Goal: Transaction & Acquisition: Purchase product/service

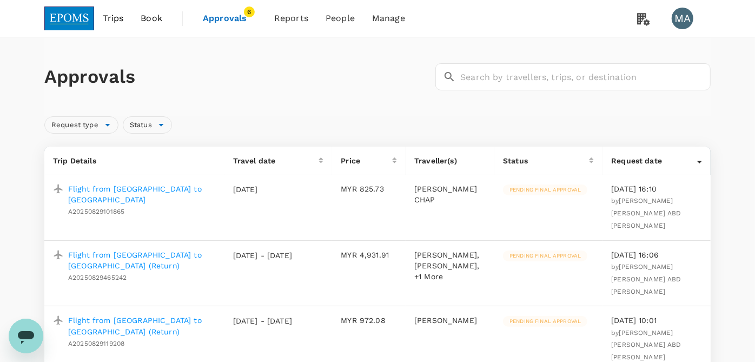
click at [214, 15] on span "Approvals" at bounding box center [230, 18] width 54 height 13
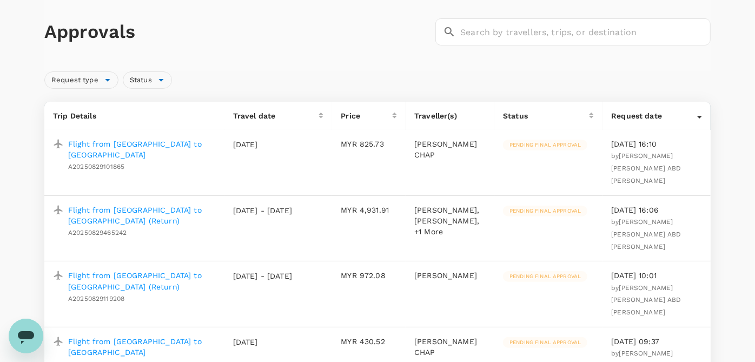
scroll to position [120, 0]
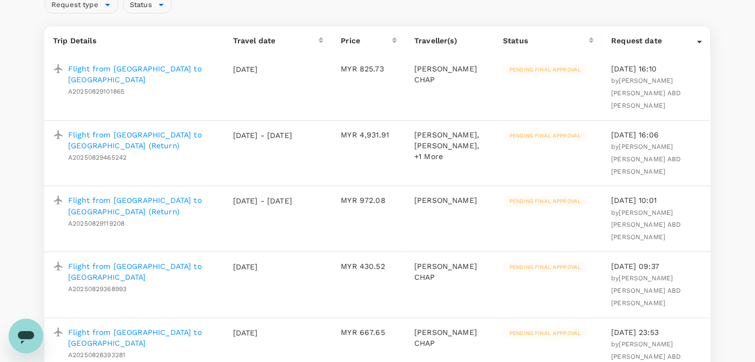
click at [123, 129] on p "Flight from [GEOGRAPHIC_DATA] to [GEOGRAPHIC_DATA] (Return)" at bounding box center [142, 140] width 148 height 22
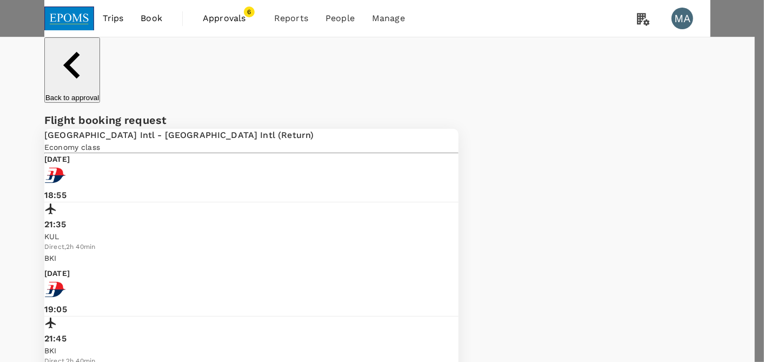
type textarea "o"
type textarea "Requestor would like to change flight timing. (o/b En Aminuddin)"
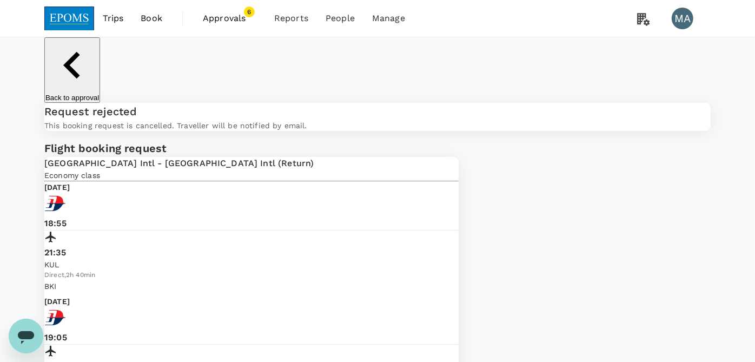
click at [230, 18] on span "Approvals" at bounding box center [230, 18] width 54 height 13
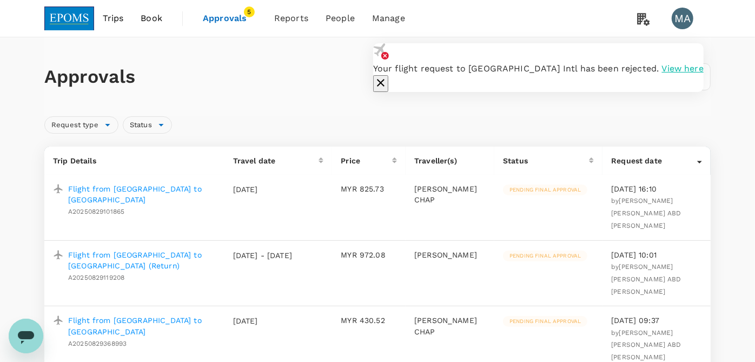
scroll to position [120, 0]
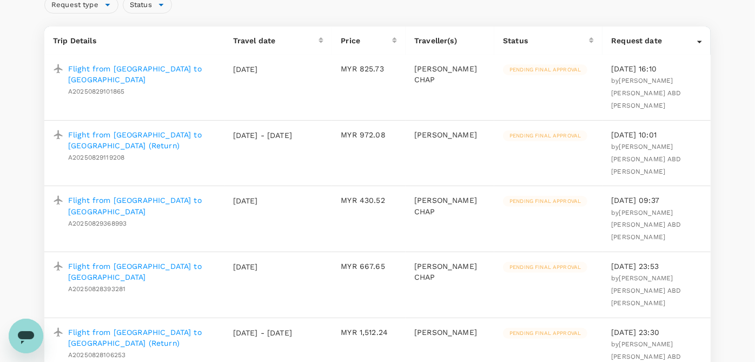
click at [150, 261] on p "Flight from [GEOGRAPHIC_DATA] to [GEOGRAPHIC_DATA]" at bounding box center [142, 272] width 148 height 22
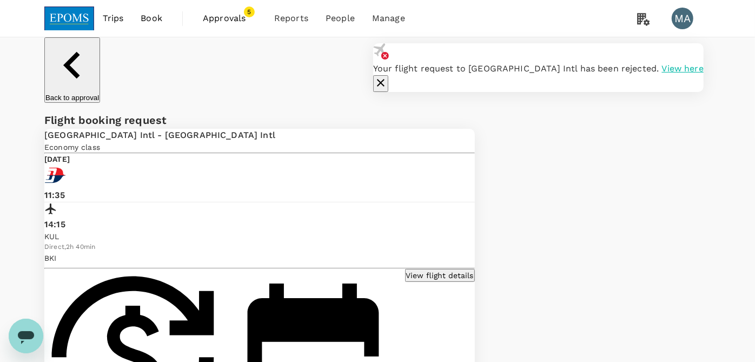
click at [387, 76] on icon "button" at bounding box center [380, 82] width 13 height 13
click at [224, 20] on span "Approvals" at bounding box center [230, 18] width 54 height 13
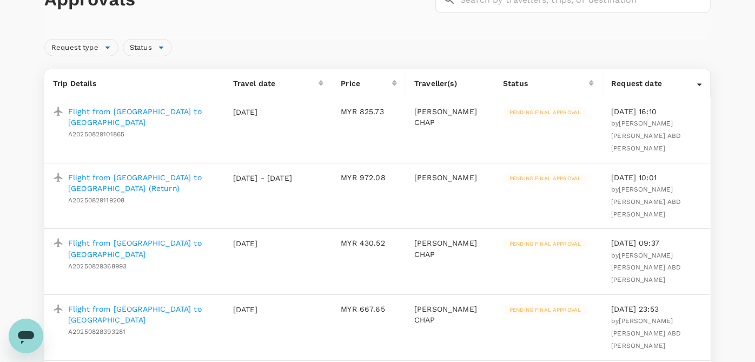
scroll to position [120, 0]
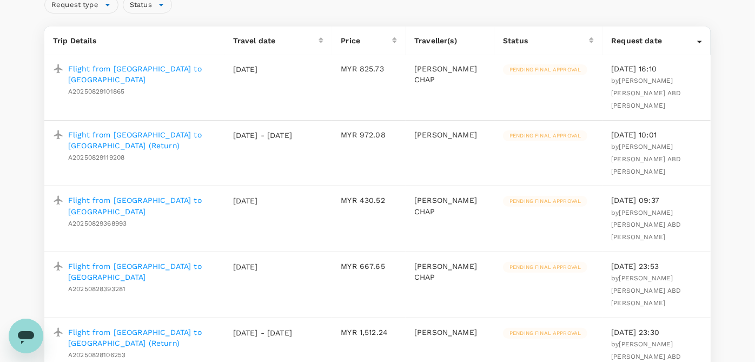
click at [177, 68] on p "Flight from [GEOGRAPHIC_DATA] to [GEOGRAPHIC_DATA]" at bounding box center [142, 74] width 148 height 22
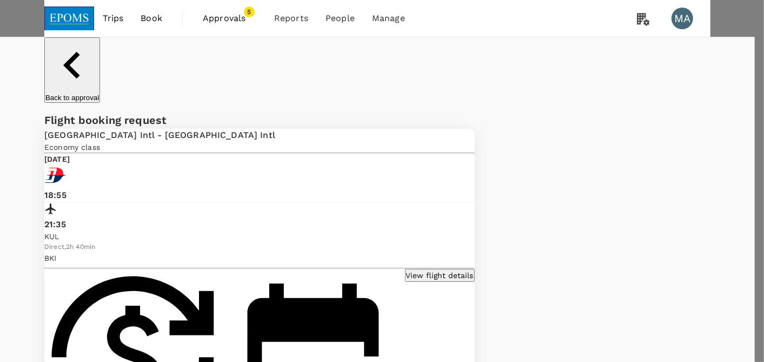
type textarea "Requestor would like to change flight timing"
type textarea "Requestor would like to change flight timing (o/b En. Izzat Amin)"
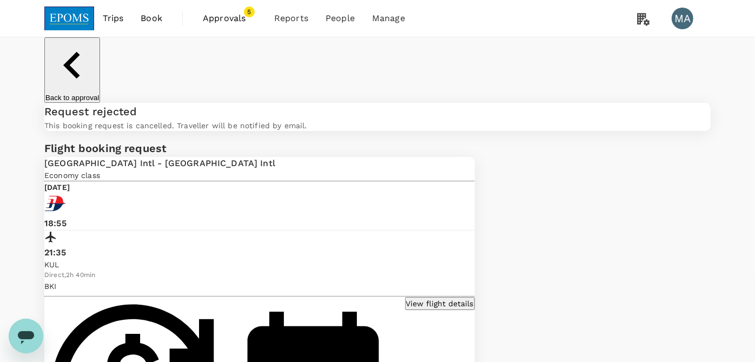
click at [232, 26] on span "Approvals 5" at bounding box center [230, 18] width 54 height 17
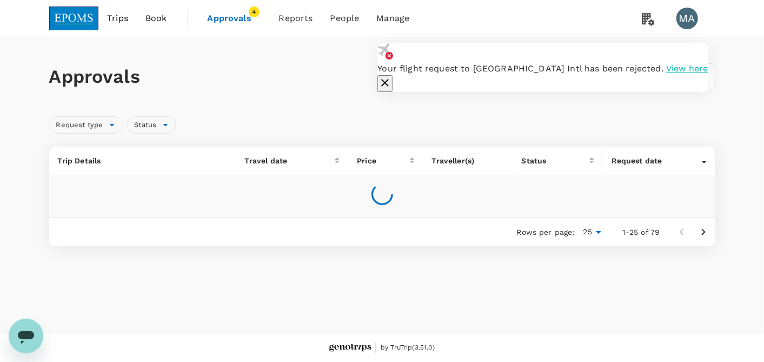
click at [392, 76] on icon "button" at bounding box center [385, 82] width 13 height 13
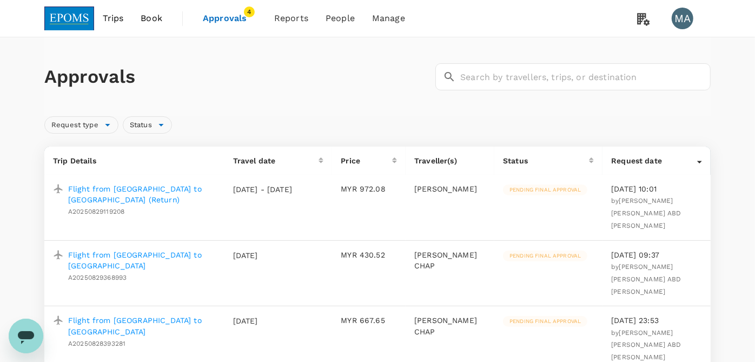
click at [143, 249] on p "Flight from [GEOGRAPHIC_DATA] to [GEOGRAPHIC_DATA]" at bounding box center [142, 260] width 148 height 22
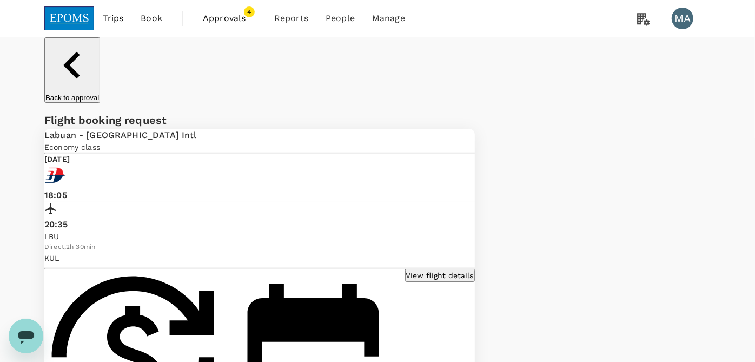
click at [216, 21] on span "Approvals" at bounding box center [230, 18] width 54 height 13
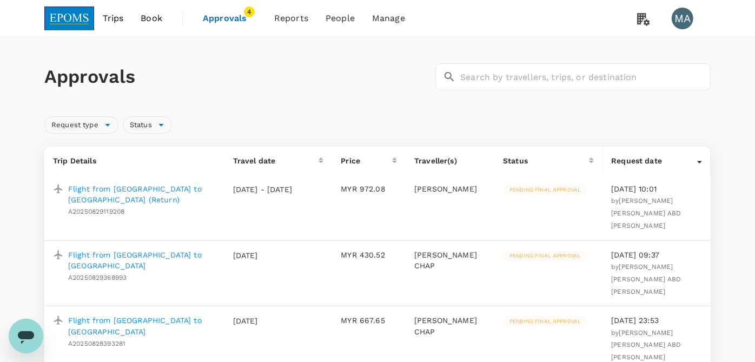
click at [143, 295] on p "Flight from [GEOGRAPHIC_DATA] to [GEOGRAPHIC_DATA]" at bounding box center [142, 326] width 148 height 22
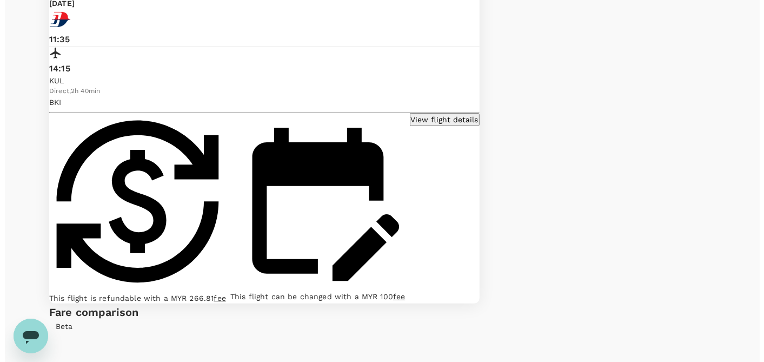
scroll to position [180, 0]
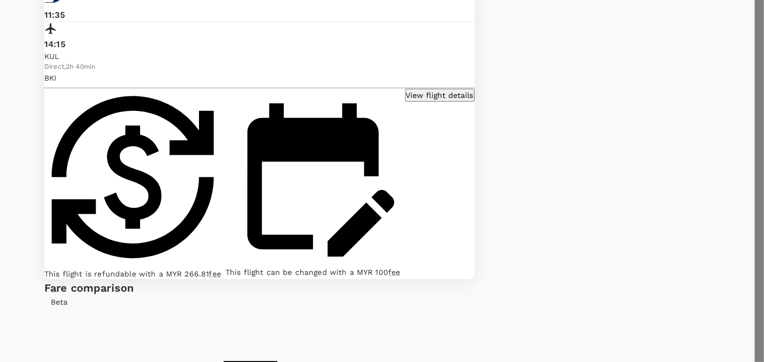
type textarea "Requestor would like to change flight timing. (o/b En Izzat Amin)"
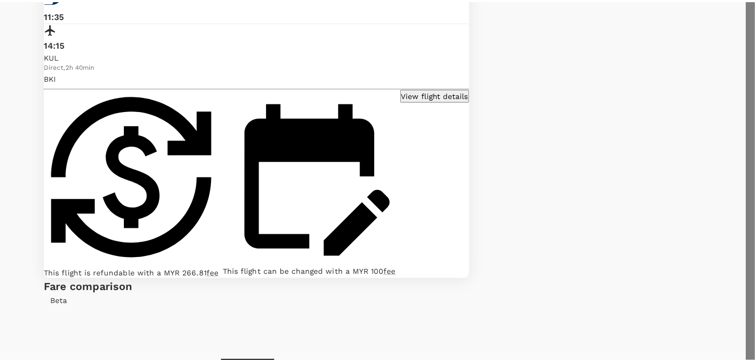
scroll to position [0, 0]
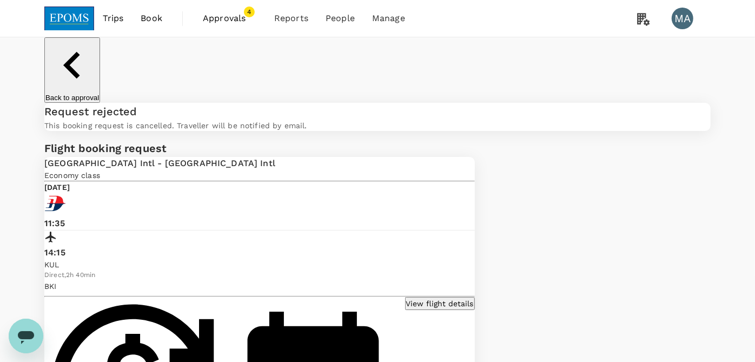
click at [243, 17] on span "Approvals" at bounding box center [230, 18] width 54 height 13
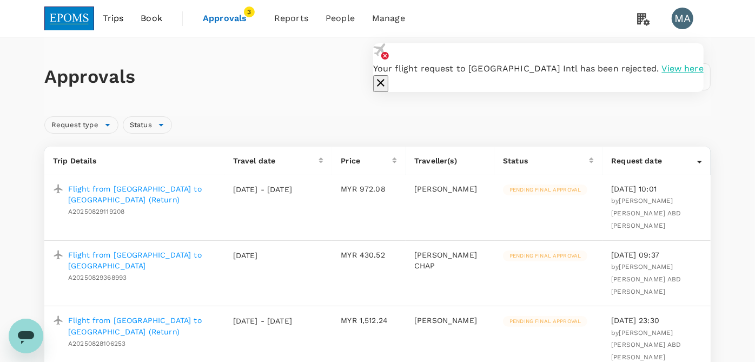
click at [323, 96] on div "Approvals ​ ​" at bounding box center [377, 76] width 667 height 79
click at [387, 76] on icon "button" at bounding box center [380, 82] width 13 height 13
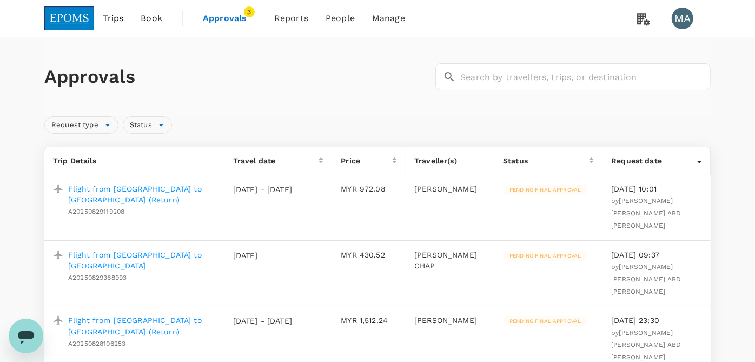
click at [159, 20] on span "Book" at bounding box center [152, 18] width 22 height 13
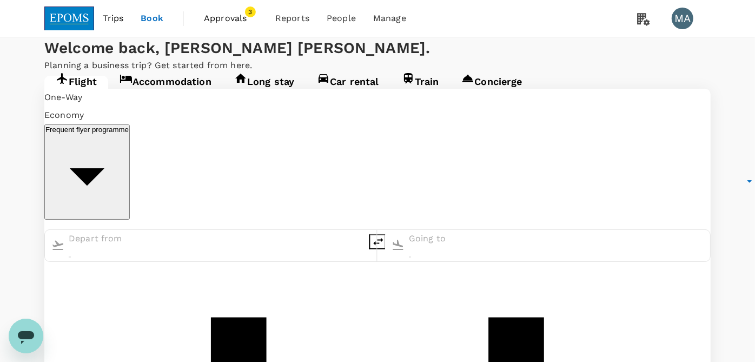
type input "Kuala Lumpur Intl (KUL)"
type input "Kota Kinabalu Intl (BKI)"
type input "Kuala Lumpur Intl (KUL)"
type input "Kota Kinabalu Intl (BKI)"
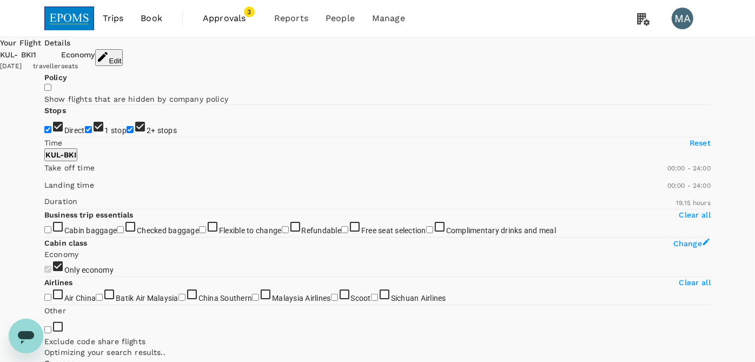
drag, startPoint x: 45, startPoint y: 194, endPoint x: 49, endPoint y: 202, distance: 9.4
click at [85, 133] on input "1 stop" at bounding box center [88, 129] width 7 height 7
checkbox input "false"
click at [127, 133] on input "2+ stops" at bounding box center [130, 129] width 7 height 7
checkbox input "false"
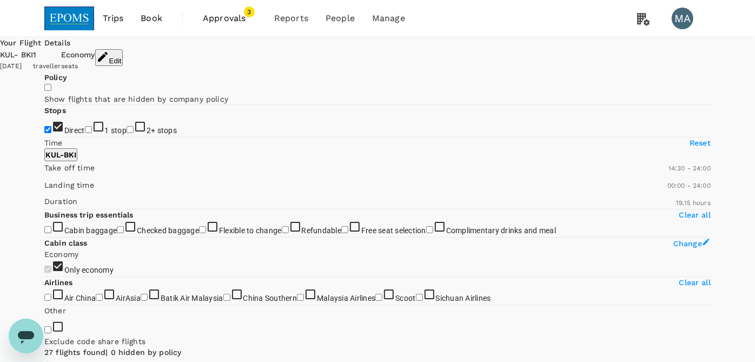
type input "900"
drag, startPoint x: 48, startPoint y: 315, endPoint x: 147, endPoint y: 316, distance: 99.6
click at [44, 174] on span at bounding box center [44, 174] width 0 height 0
type input "990"
drag, startPoint x: 203, startPoint y: 319, endPoint x: 159, endPoint y: 321, distance: 43.9
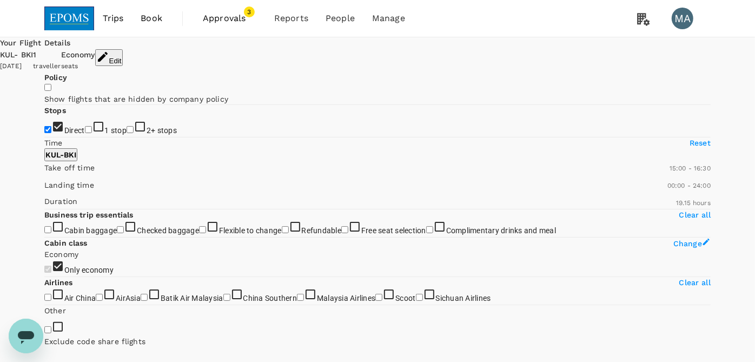
click at [44, 174] on span at bounding box center [44, 174] width 0 height 0
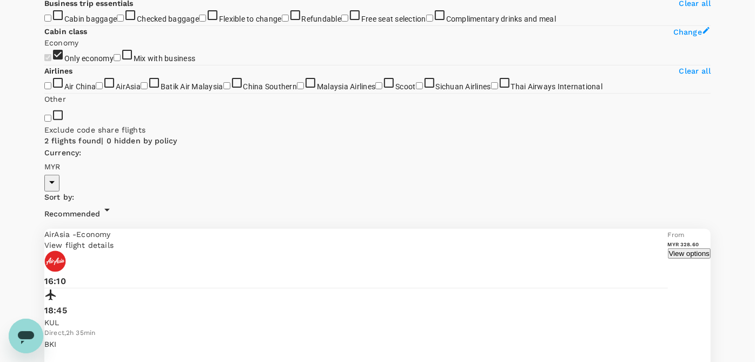
scroll to position [213, 0]
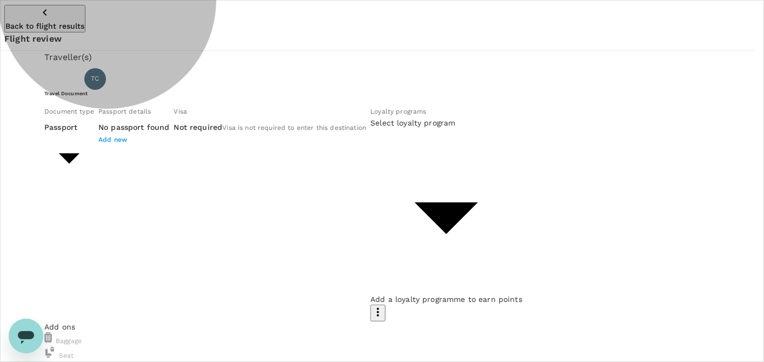
type input "Id card"
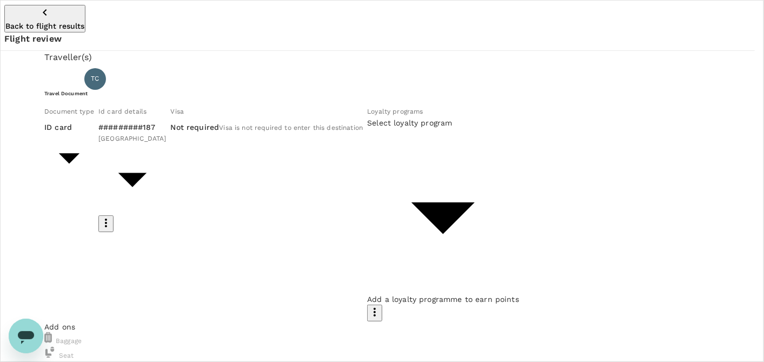
type input "b8713c22-6bf2-41c3-b6cc-0f4ed70ce51a"
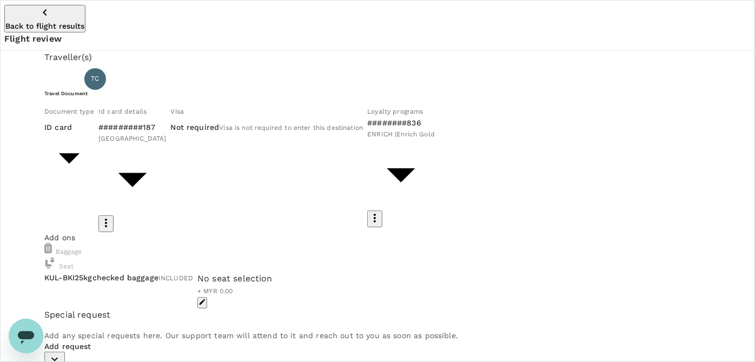
scroll to position [103, 0]
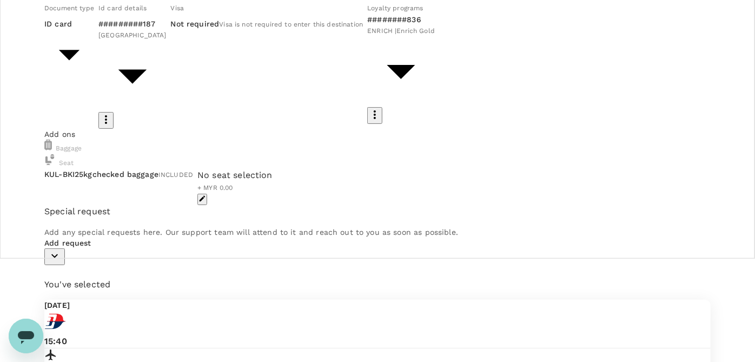
drag, startPoint x: 571, startPoint y: 217, endPoint x: 572, endPoint y: 276, distance: 59.0
click at [65, 265] on button "button" at bounding box center [54, 256] width 21 height 17
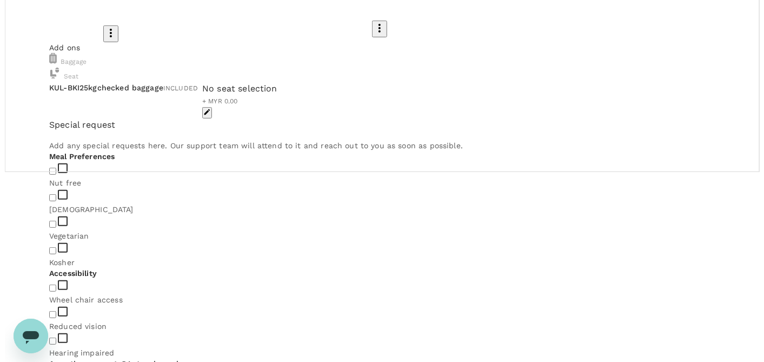
scroll to position [163, 0]
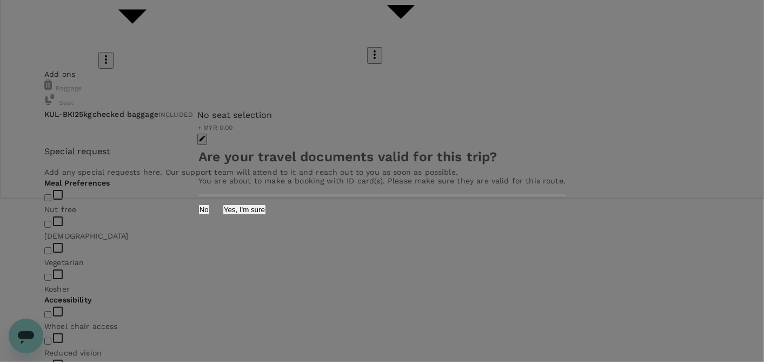
click at [518, 207] on div "No Yes, I'm sure" at bounding box center [382, 204] width 393 height 19
click at [266, 210] on button "Yes, I'm sure" at bounding box center [244, 209] width 43 height 10
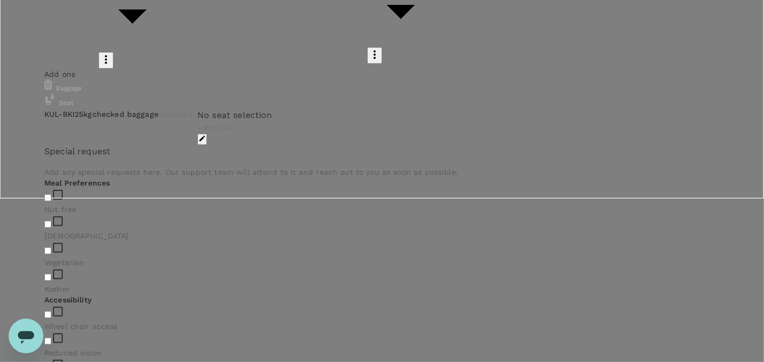
type input "9ea61a02-274a-4f65-9d5b-ca51ac7b2cfc"
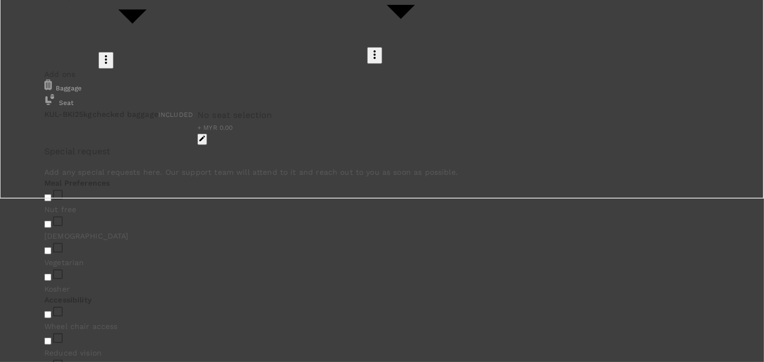
type input "izzat Ami"
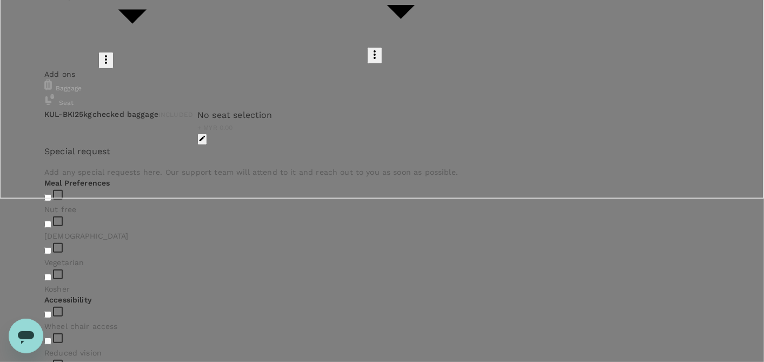
paste textarea "CRT000000017545"
type textarea "TRF Ref No. CRT000000017545"
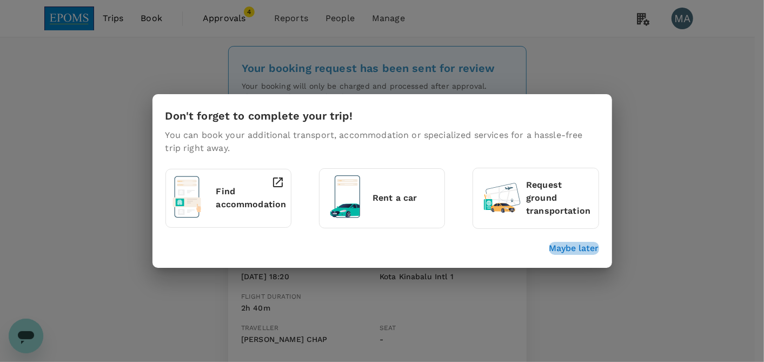
click at [573, 248] on p "Maybe later" at bounding box center [575, 248] width 50 height 13
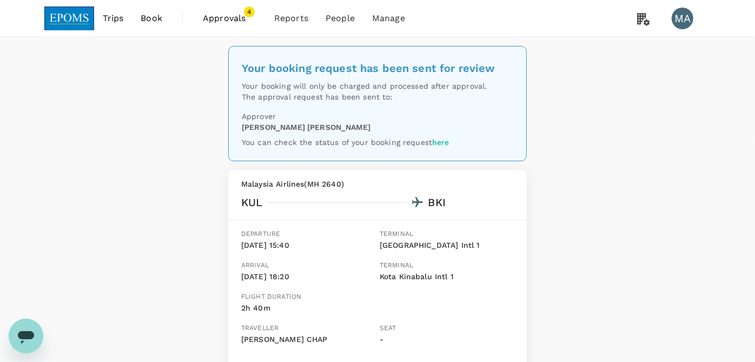
click at [160, 18] on span "Book" at bounding box center [152, 18] width 22 height 13
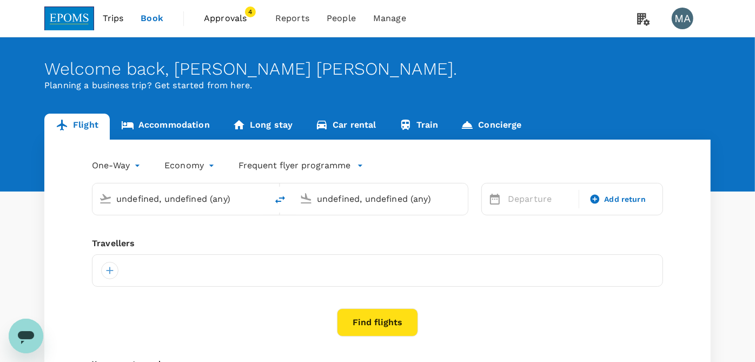
type input "Kuala Lumpur Intl (KUL)"
type input "Kota Kinabalu Intl (BKI)"
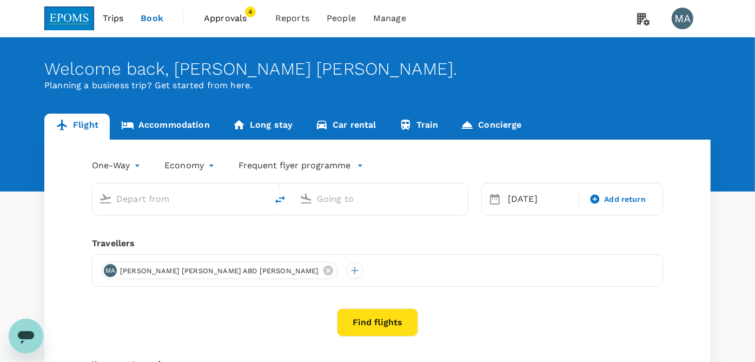
type input "Kuala Lumpur Intl (KUL)"
type input "Kota Kinabalu Intl (BKI)"
type input "Kuala Lumpur Intl (KUL)"
type input "Kota Kinabalu Intl (BKI)"
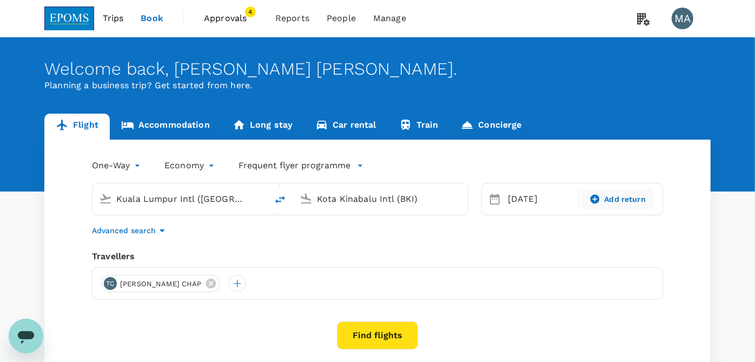
click at [630, 199] on span "Add return" at bounding box center [626, 199] width 42 height 11
type input "roundtrip"
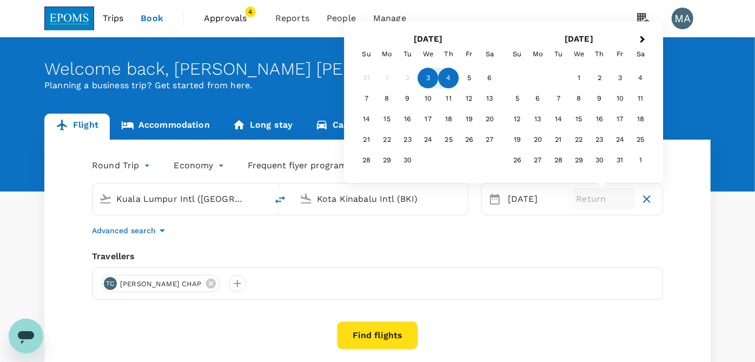
click at [448, 77] on div "4" at bounding box center [449, 78] width 21 height 21
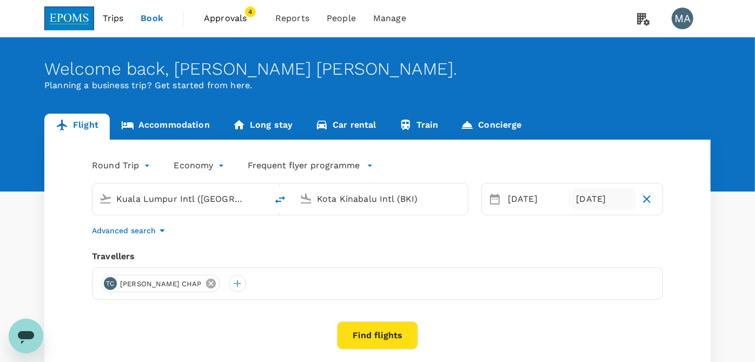
click at [206, 282] on icon at bounding box center [211, 284] width 10 height 10
click at [108, 289] on div at bounding box center [109, 283] width 17 height 17
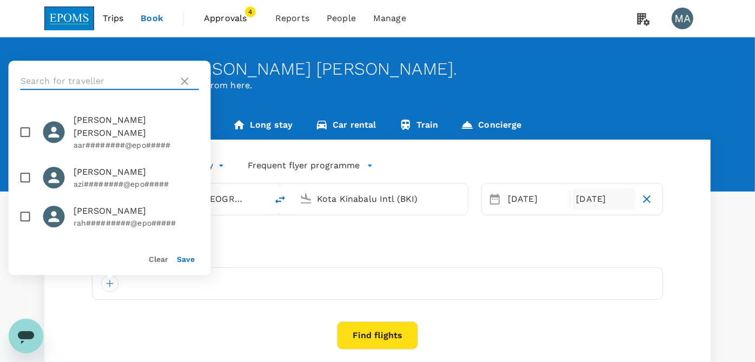
click at [93, 82] on input "text" at bounding box center [98, 80] width 154 height 17
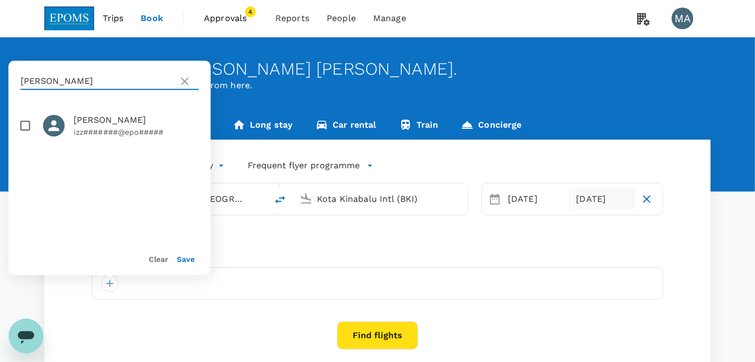
type input "izzat amin"
drag, startPoint x: 27, startPoint y: 123, endPoint x: 56, endPoint y: 144, distance: 35.7
click at [27, 123] on input "checkbox" at bounding box center [25, 125] width 23 height 23
checkbox input "true"
click at [194, 258] on button "Save" at bounding box center [186, 259] width 18 height 9
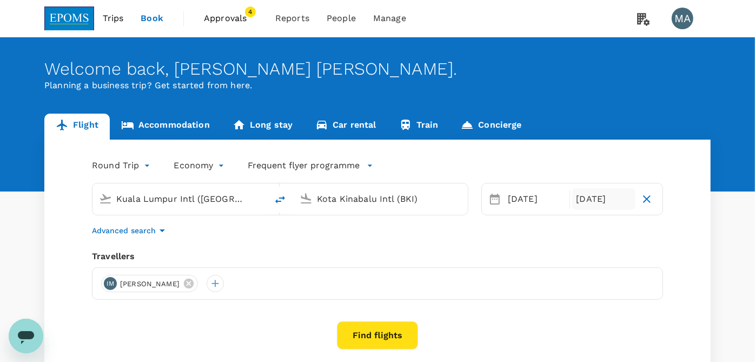
click at [373, 333] on button "Find flights" at bounding box center [377, 335] width 81 height 28
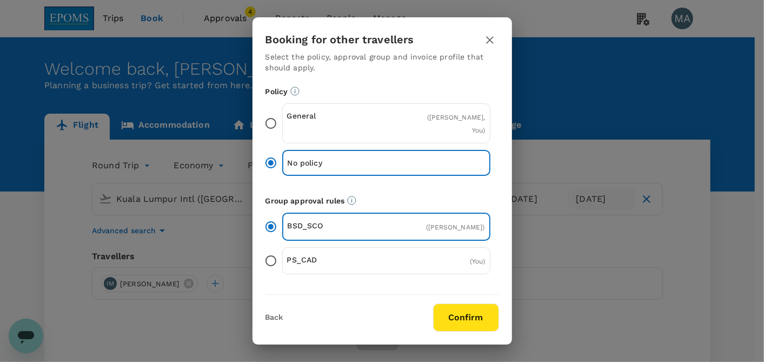
drag, startPoint x: 271, startPoint y: 125, endPoint x: 328, endPoint y: 193, distance: 89.1
click at [271, 127] on input "General ( IZZAT AMIN MOHD YAZID, You )" at bounding box center [271, 123] width 23 height 23
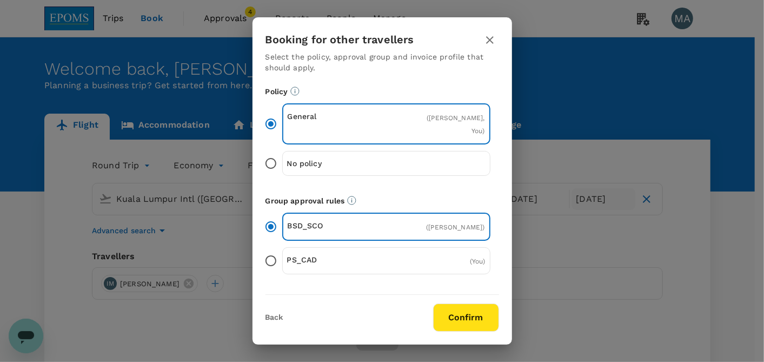
click at [459, 315] on button "Confirm" at bounding box center [466, 318] width 66 height 28
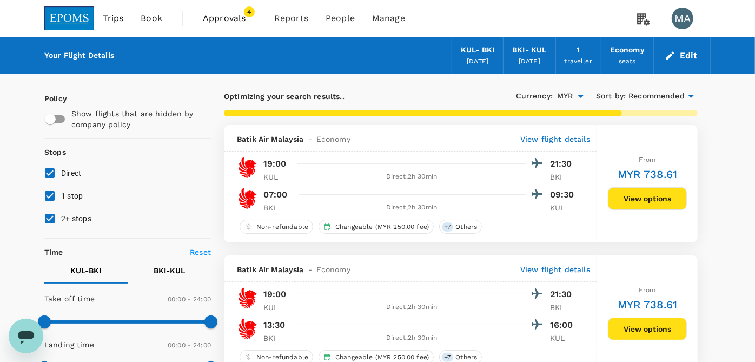
drag, startPoint x: 51, startPoint y: 193, endPoint x: 51, endPoint y: 215, distance: 21.6
click at [51, 197] on input "1 stop" at bounding box center [49, 195] width 23 height 23
checkbox input "false"
click at [51, 215] on input "2+ stops" at bounding box center [49, 218] width 23 height 23
checkbox input "false"
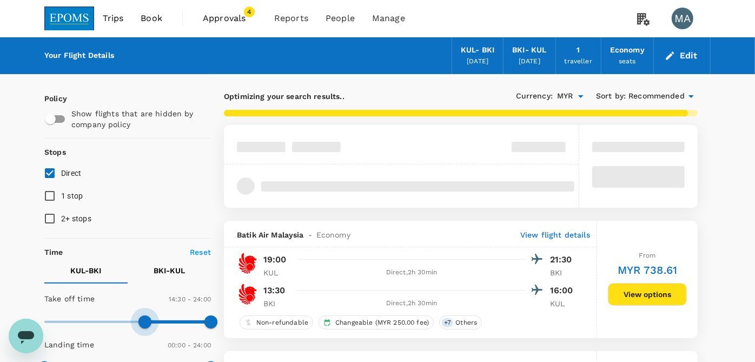
type input "900"
drag, startPoint x: 51, startPoint y: 323, endPoint x: 148, endPoint y: 318, distance: 97.5
click at [148, 318] on span at bounding box center [148, 321] width 13 height 13
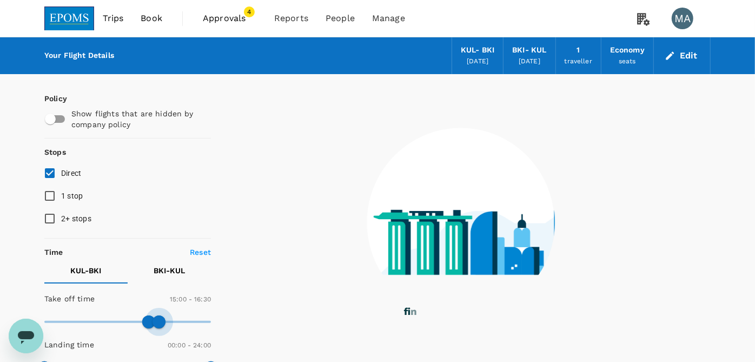
type input "960"
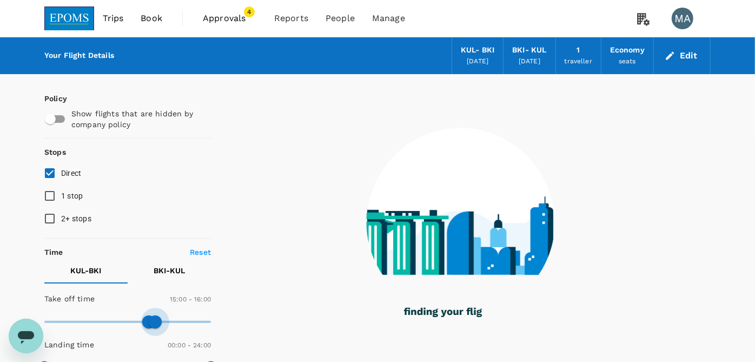
drag, startPoint x: 205, startPoint y: 319, endPoint x: 154, endPoint y: 323, distance: 51.0
click at [154, 323] on span at bounding box center [155, 321] width 13 height 13
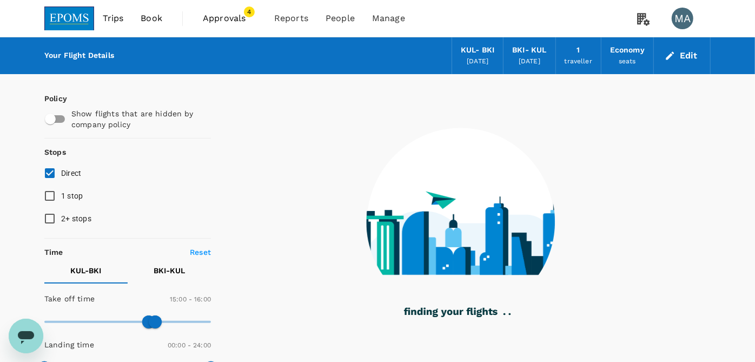
click at [159, 265] on p "BKI - KUL" at bounding box center [169, 270] width 31 height 11
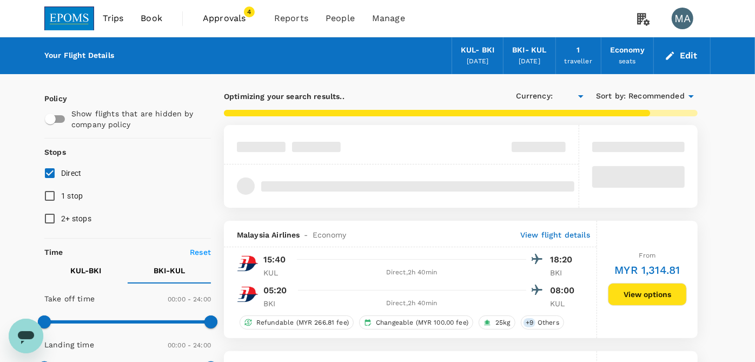
type input "MYR"
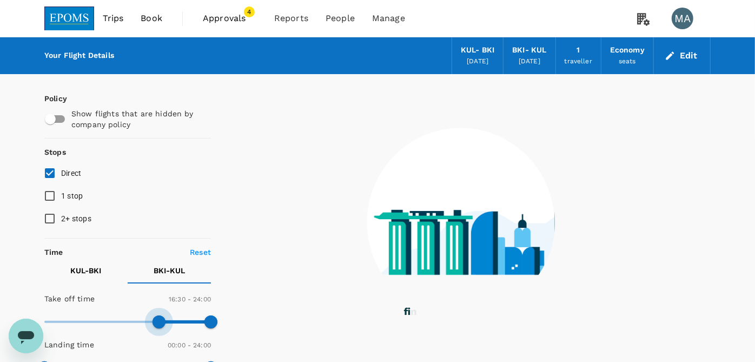
type input "1020"
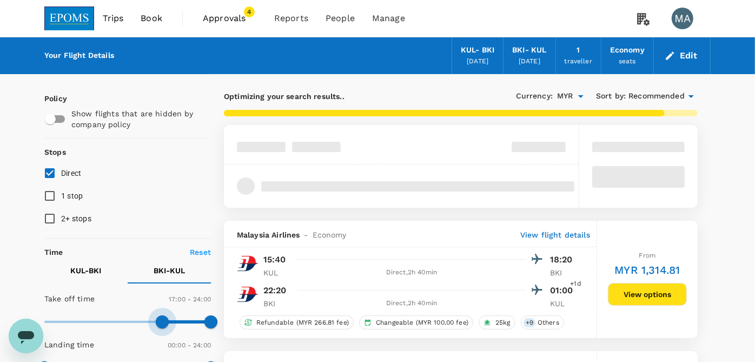
drag, startPoint x: 52, startPoint y: 318, endPoint x: 163, endPoint y: 320, distance: 110.9
click at [163, 320] on span at bounding box center [162, 321] width 13 height 13
drag, startPoint x: 208, startPoint y: 320, endPoint x: 175, endPoint y: 319, distance: 33.0
click at [171, 321] on span at bounding box center [169, 321] width 13 height 13
type input "1110"
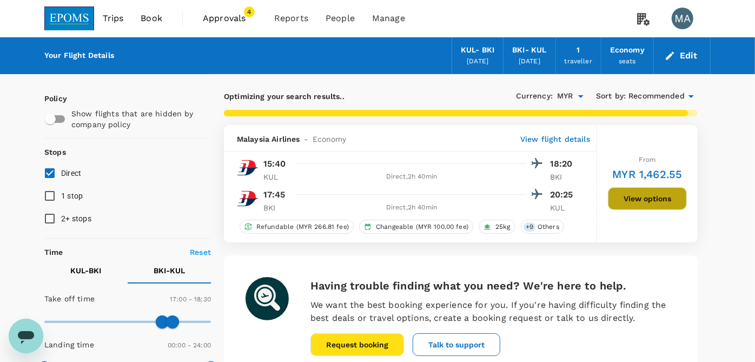
click at [626, 196] on button "View options" at bounding box center [647, 198] width 79 height 23
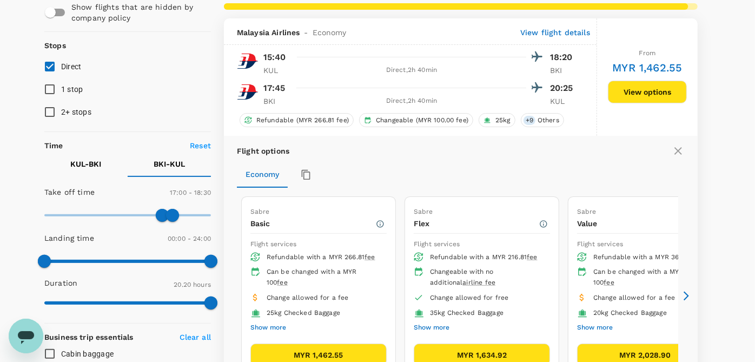
scroll to position [125, 0]
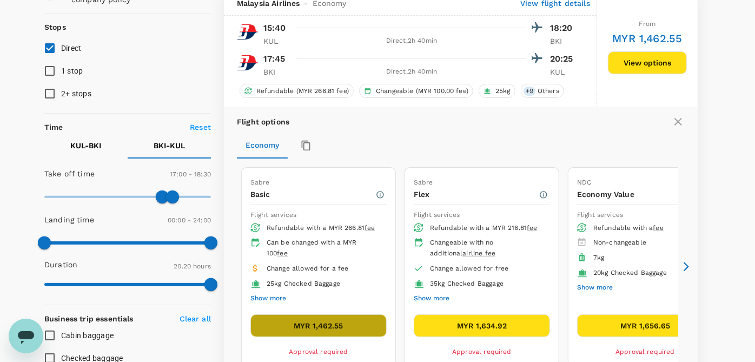
click at [304, 321] on button "MYR 1,462.55" at bounding box center [318, 325] width 136 height 23
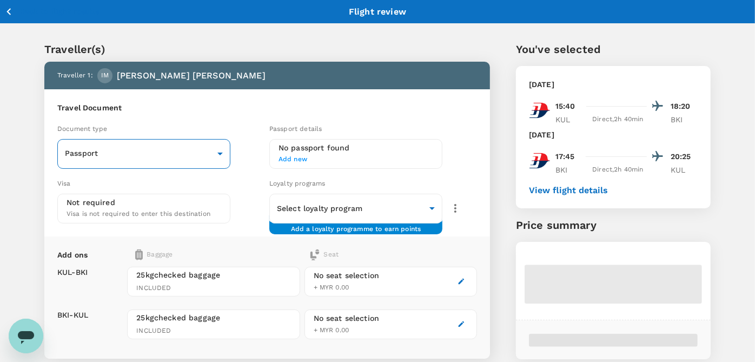
click at [179, 154] on body "Back to flight results Flight review Traveller(s) Traveller 1 : IM IZZAT AMIN M…" at bounding box center [377, 248] width 755 height 496
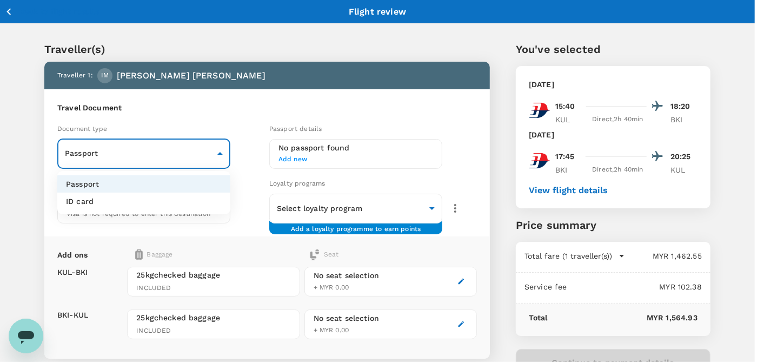
click at [120, 201] on li "ID card" at bounding box center [143, 201] width 173 height 17
type input "Id card"
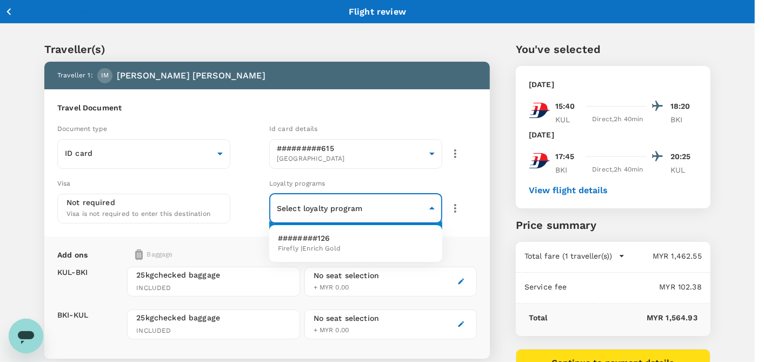
click at [322, 201] on body "Back to flight results Flight review Traveller(s) Traveller 1 : IM IZZAT AMIN M…" at bounding box center [382, 248] width 764 height 496
click at [325, 244] on span "Firefly | Enrich Gold" at bounding box center [309, 248] width 63 height 11
type input "b92dc058-853d-46b1-90ba-0bb90a0ba4ce"
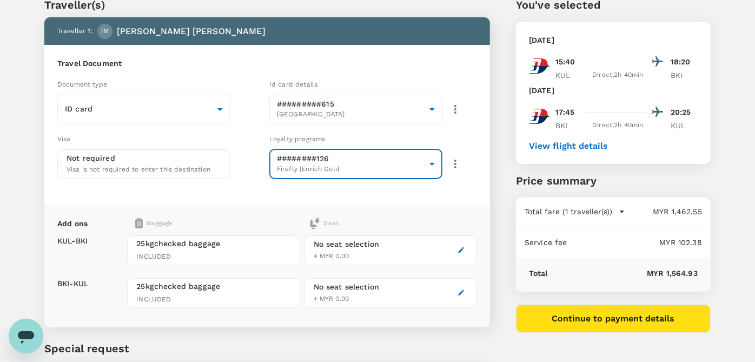
scroll to position [120, 0]
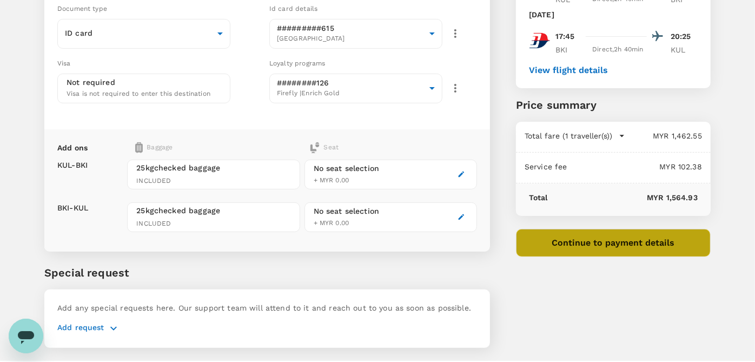
click at [584, 239] on button "Continue to payment details" at bounding box center [613, 243] width 195 height 28
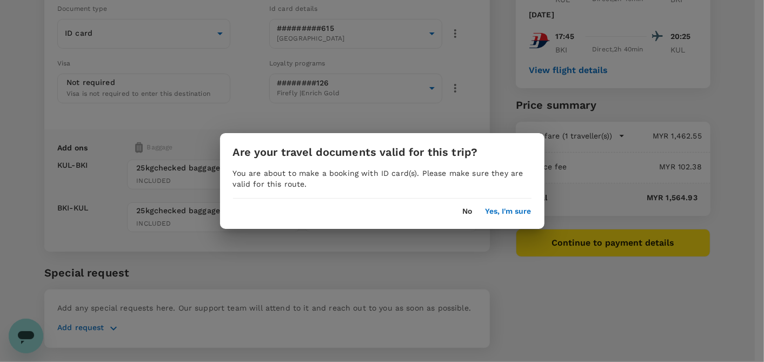
click at [584, 239] on div "Are your travel documents valid for this trip? You are about to make a booking …" at bounding box center [382, 181] width 764 height 362
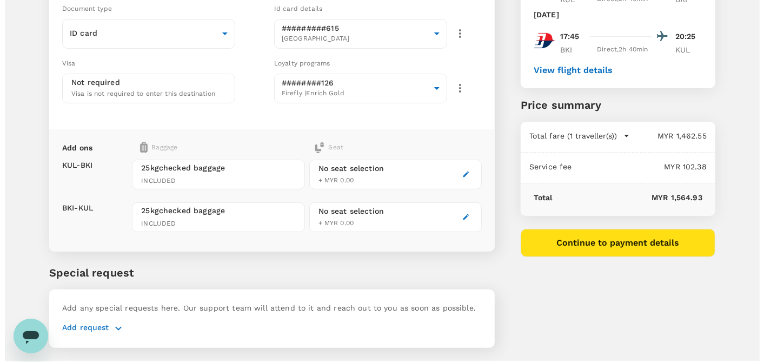
scroll to position [146, 0]
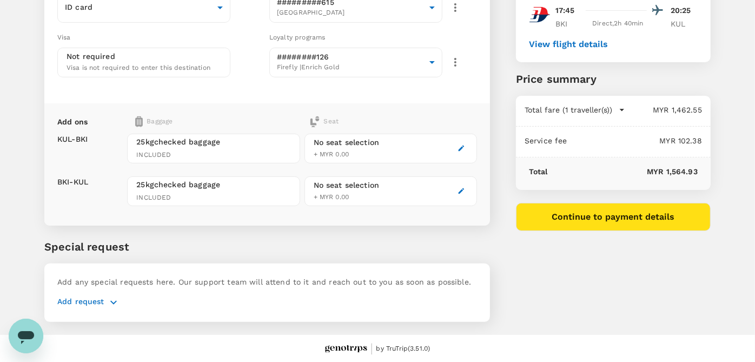
click at [62, 306] on p "Add request" at bounding box center [80, 302] width 47 height 13
click at [74, 300] on p "Add request" at bounding box center [80, 302] width 47 height 13
click at [111, 301] on icon "button" at bounding box center [113, 302] width 6 height 4
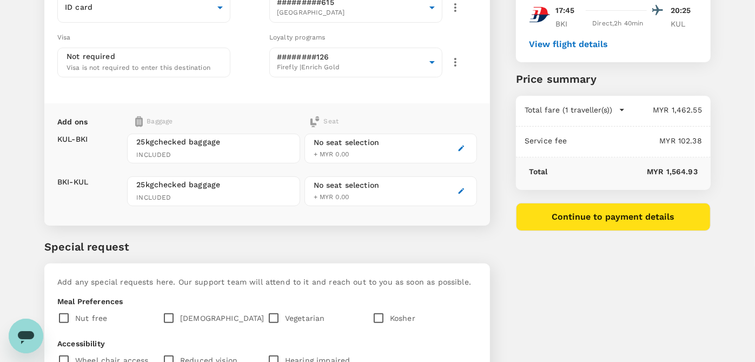
click at [163, 319] on input "checkbox" at bounding box center [171, 318] width 18 height 23
checkbox input "true"
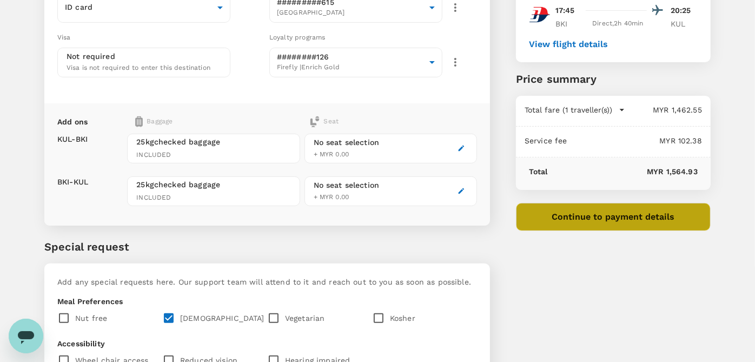
click at [654, 223] on button "Continue to payment details" at bounding box center [613, 217] width 195 height 28
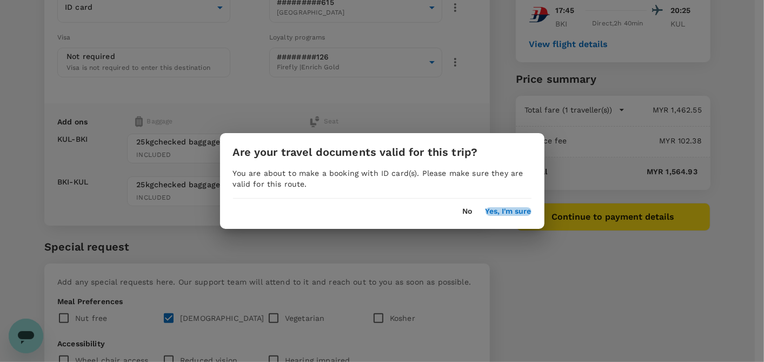
click at [514, 207] on button "Yes, I'm sure" at bounding box center [509, 211] width 46 height 9
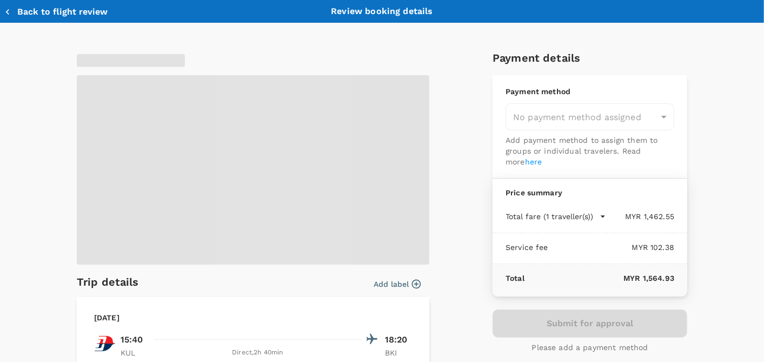
type input "9ea61a02-274a-4f65-9d5b-ca51ac7b2cfc"
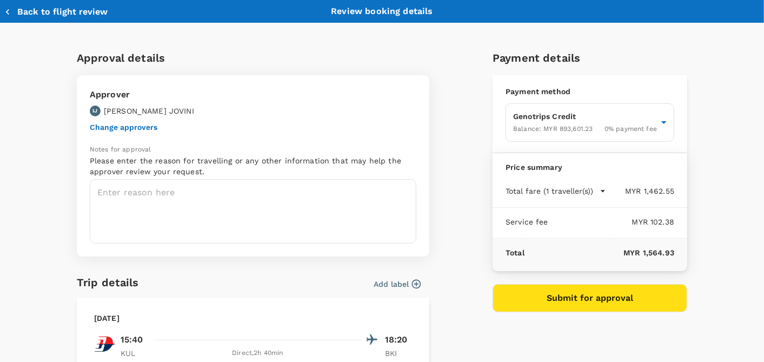
click at [131, 127] on button "Change approvers" at bounding box center [124, 127] width 68 height 9
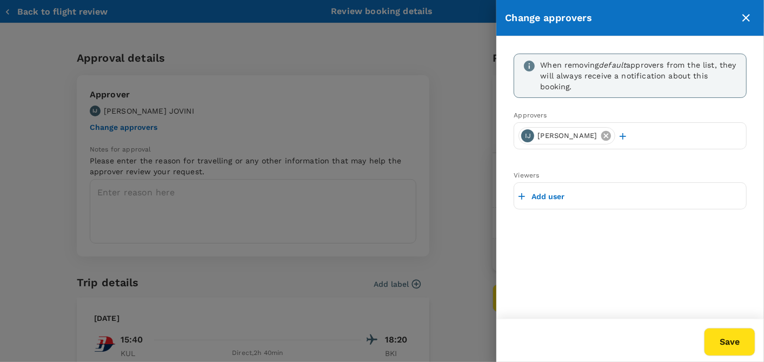
click at [611, 136] on icon at bounding box center [607, 136] width 10 height 10
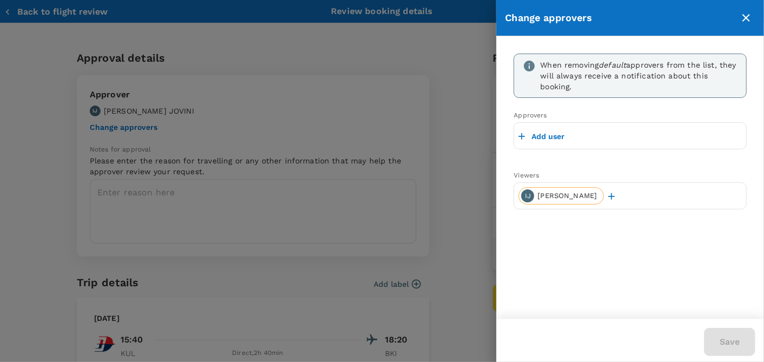
click at [558, 137] on p "Add user" at bounding box center [548, 136] width 33 height 11
click at [557, 136] on input "text" at bounding box center [630, 135] width 223 height 17
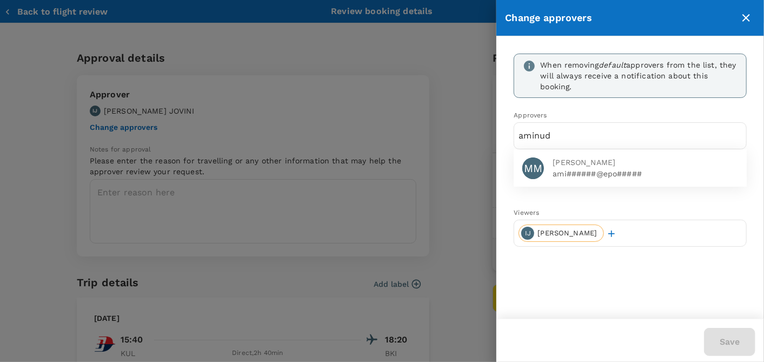
type input "aminud"
click at [558, 167] on span "MUHAMMAD AMINUDDIN MUSA" at bounding box center [646, 162] width 186 height 11
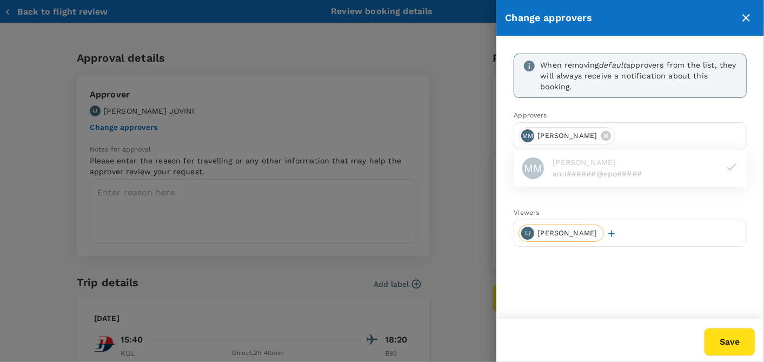
click at [749, 341] on button "Save" at bounding box center [729, 342] width 51 height 28
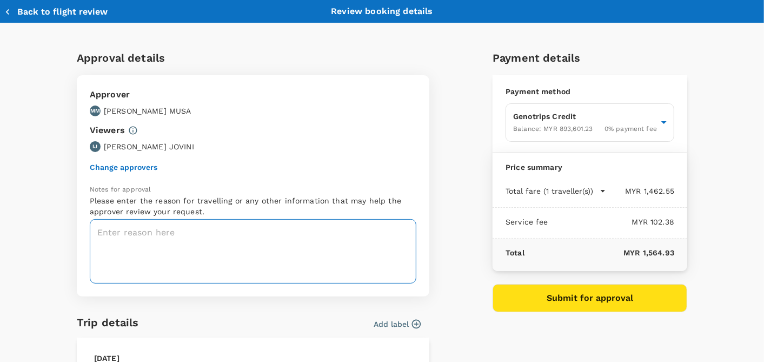
click at [170, 233] on textarea at bounding box center [253, 251] width 327 height 64
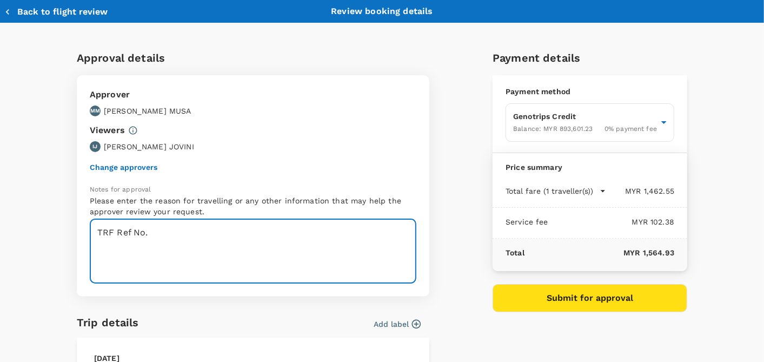
paste textarea "CRT000000017561"
type textarea "TRF Ref No. CRT000000017561"
click at [585, 298] on button "Submit for approval" at bounding box center [590, 298] width 195 height 28
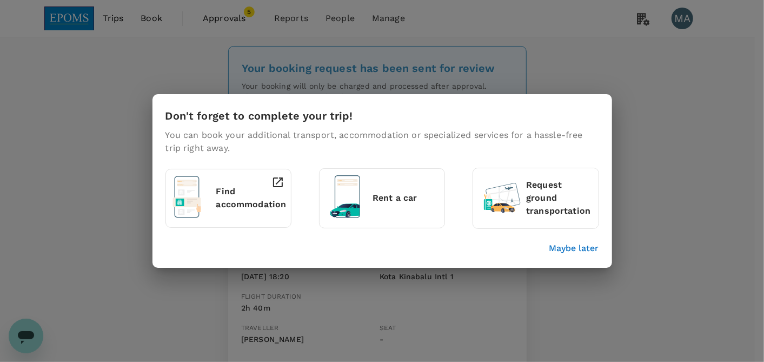
click at [580, 249] on p "Maybe later" at bounding box center [575, 248] width 50 height 13
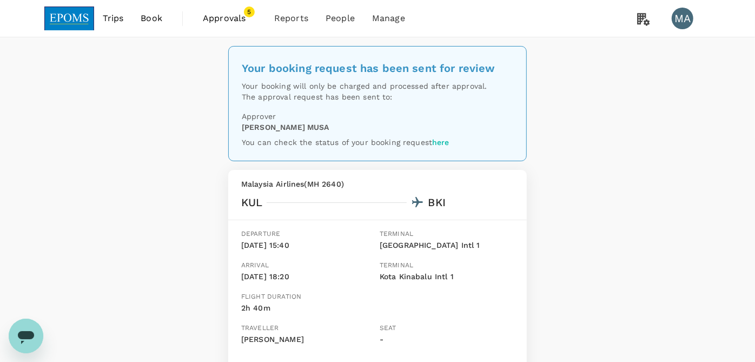
click at [238, 23] on span "Approvals" at bounding box center [230, 18] width 54 height 13
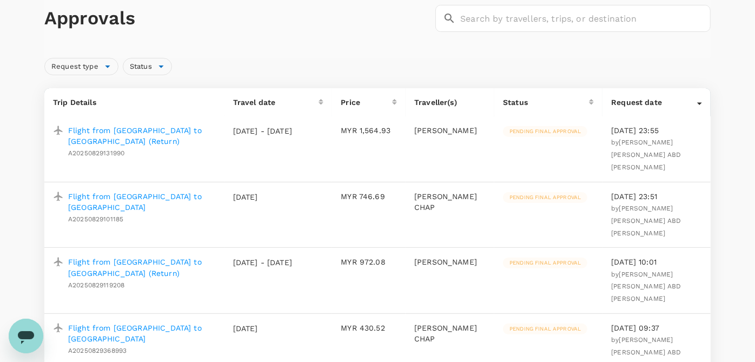
scroll to position [120, 0]
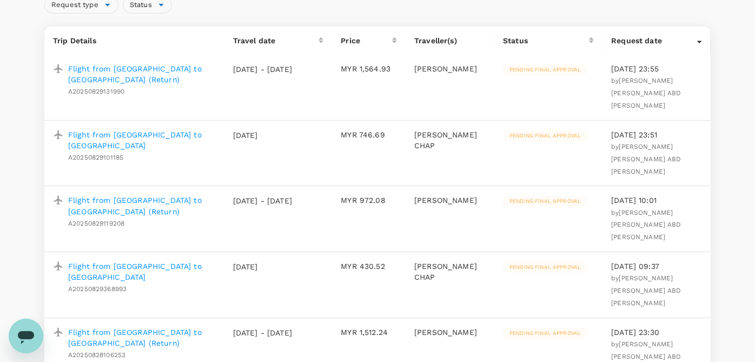
click at [145, 195] on p "Flight from [GEOGRAPHIC_DATA] to [GEOGRAPHIC_DATA] (Return)" at bounding box center [142, 206] width 148 height 22
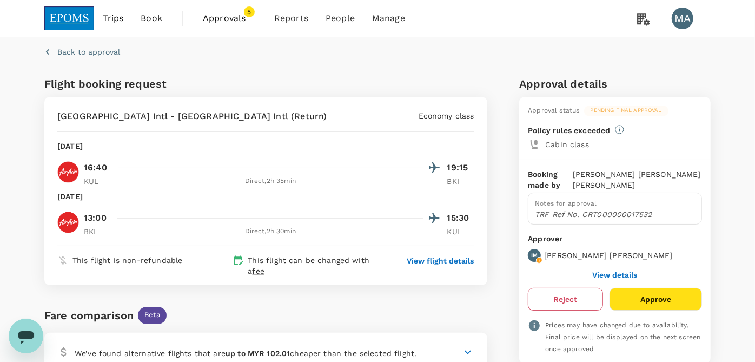
click at [579, 298] on button "Reject" at bounding box center [565, 299] width 75 height 23
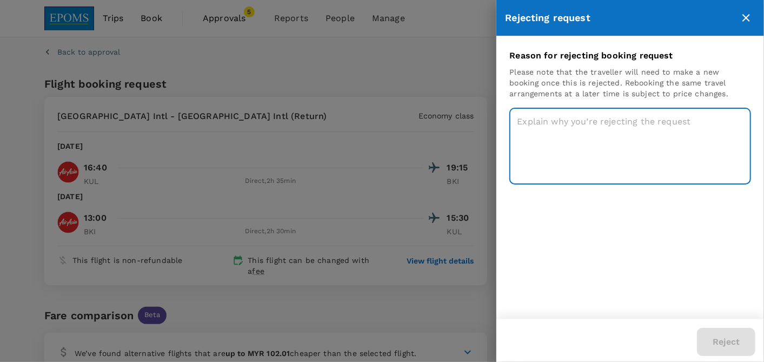
click at [599, 121] on textarea at bounding box center [631, 146] width 242 height 77
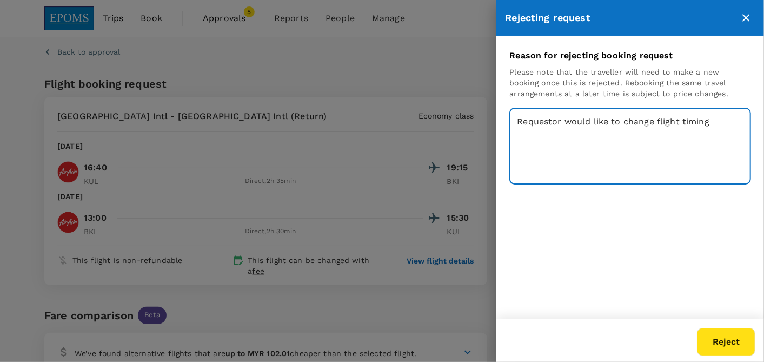
type textarea "Requestor would like to change flight timing"
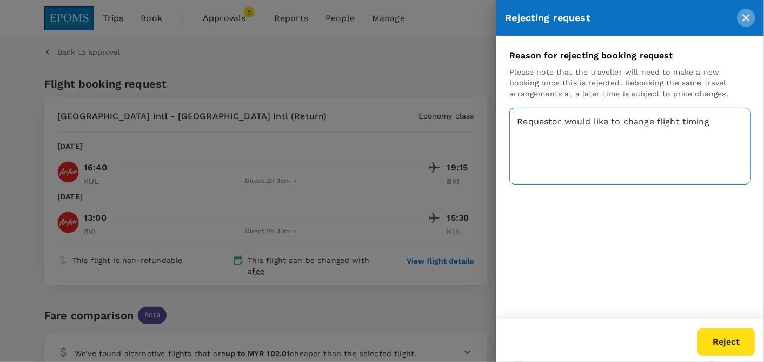
click at [720, 126] on textarea "Requestor would like to change flight timing" at bounding box center [631, 146] width 242 height 77
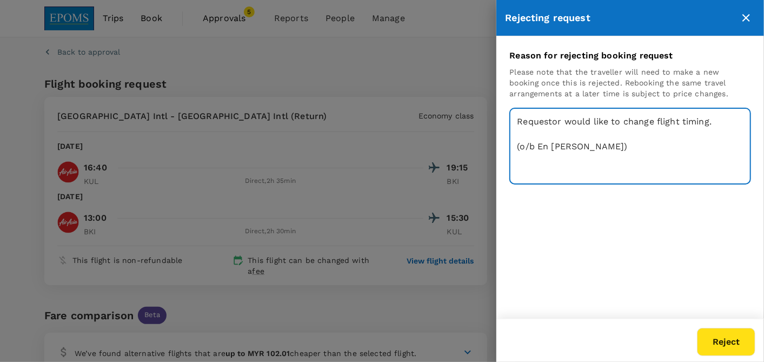
type textarea "Requestor would like to change flight timing. (o/b En Izzat Amin)"
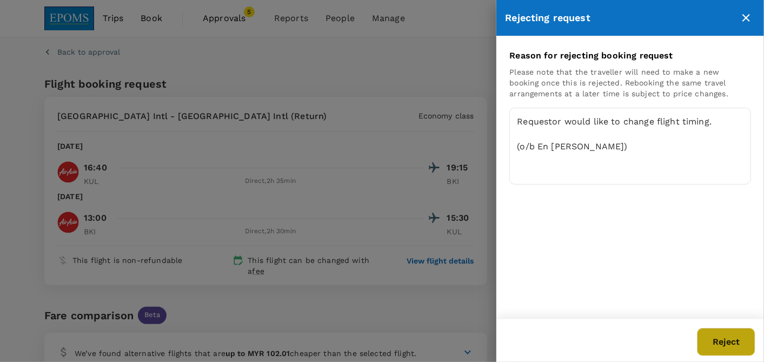
click at [701, 346] on button "Reject" at bounding box center [726, 342] width 58 height 28
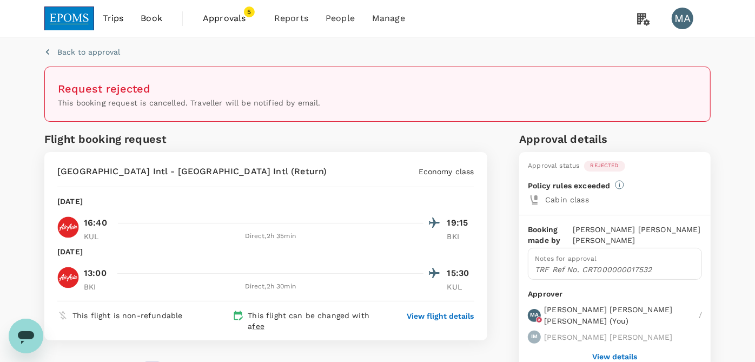
click at [236, 24] on span "Approvals" at bounding box center [230, 18] width 54 height 13
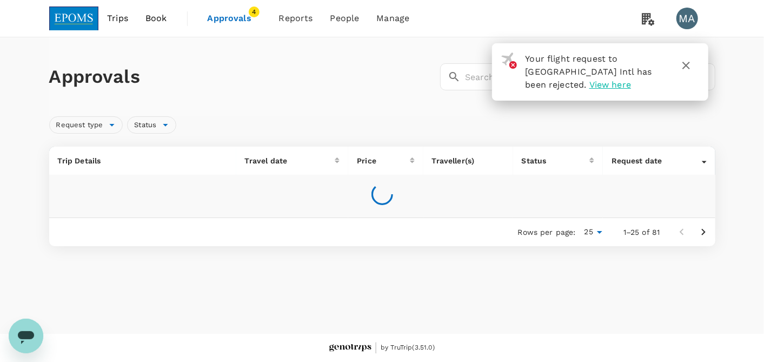
click at [159, 21] on span "Book" at bounding box center [157, 18] width 22 height 13
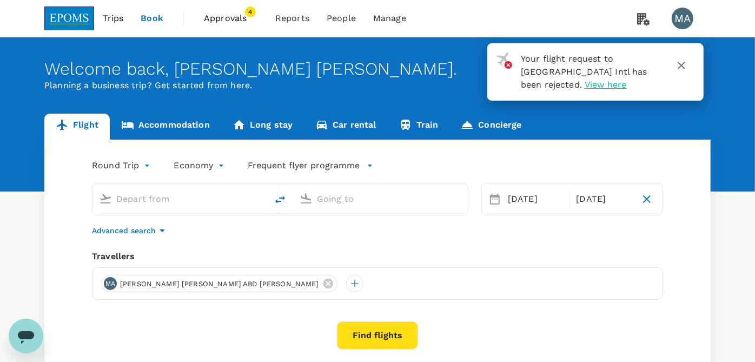
type input "Kuala Lumpur Intl (KUL)"
type input "Kota Kinabalu Intl (BKI)"
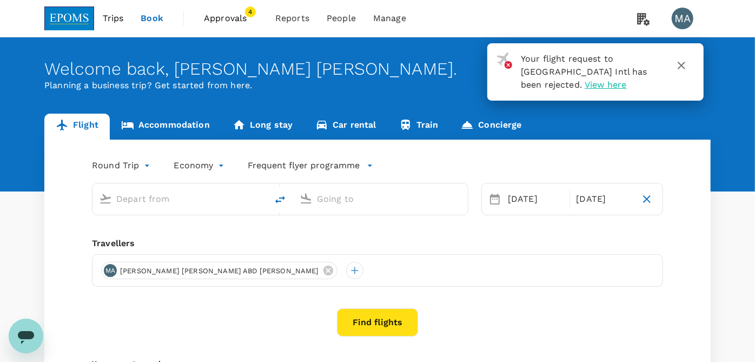
type input "Kuala Lumpur Intl (KUL)"
type input "Kota Kinabalu Intl (BKI)"
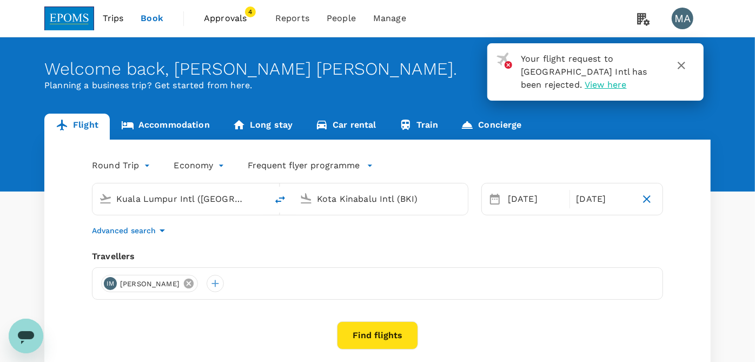
click at [194, 281] on icon at bounding box center [189, 284] width 10 height 10
click at [605, 202] on div "04 Sep" at bounding box center [604, 199] width 64 height 22
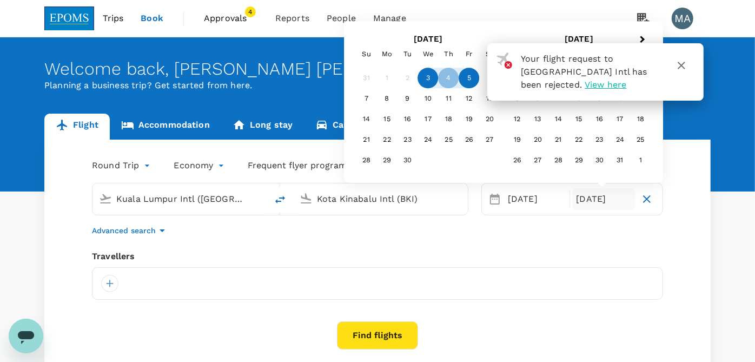
click at [470, 74] on div "5" at bounding box center [469, 78] width 21 height 21
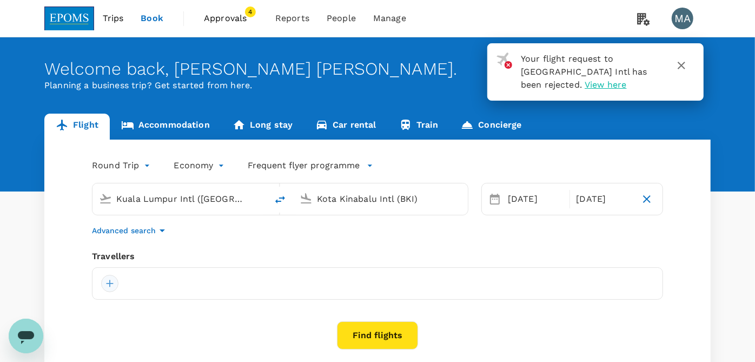
click at [112, 280] on div at bounding box center [109, 283] width 17 height 17
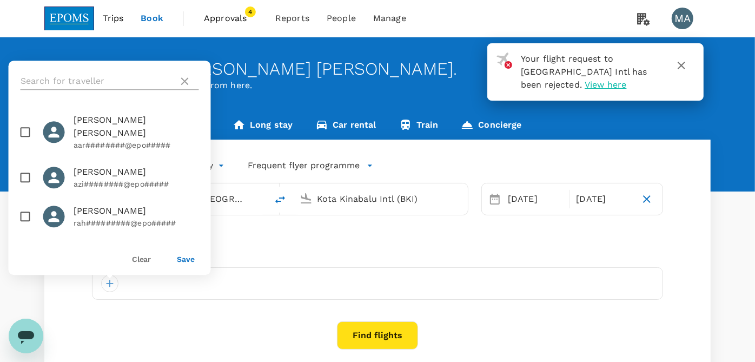
click at [115, 78] on input "text" at bounding box center [98, 80] width 154 height 17
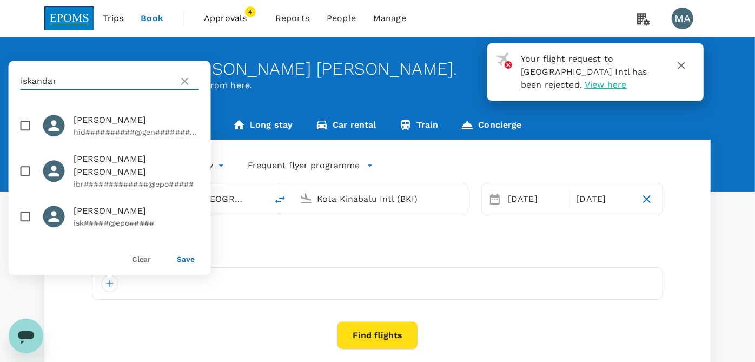
type input "iskandar"
click at [28, 217] on input "checkbox" at bounding box center [25, 216] width 23 height 23
checkbox input "true"
click at [185, 260] on button "Save" at bounding box center [186, 259] width 18 height 9
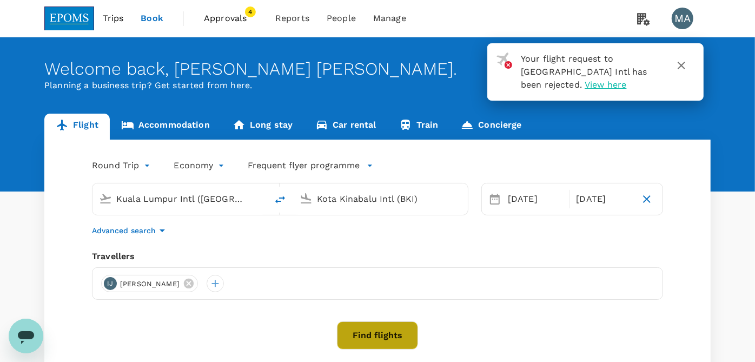
click at [388, 337] on button "Find flights" at bounding box center [377, 335] width 81 height 28
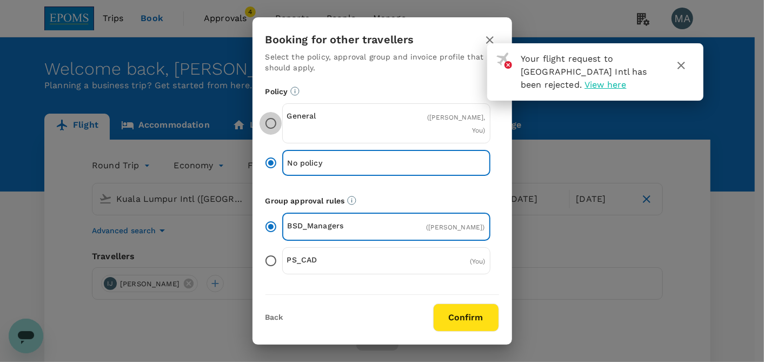
click at [278, 126] on input "General ( ISKANDAR TONY JOVINI, You )" at bounding box center [271, 123] width 23 height 23
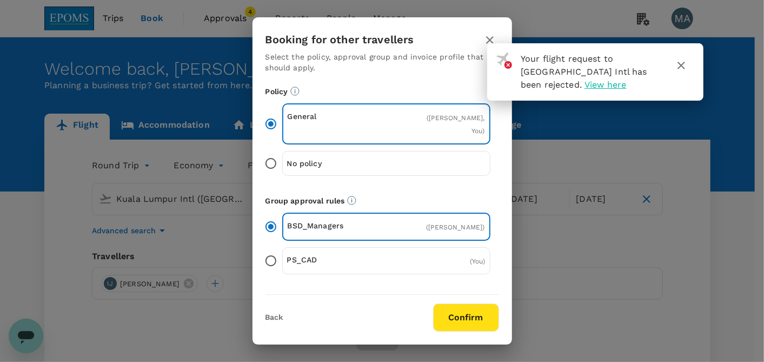
click at [470, 316] on button "Confirm" at bounding box center [466, 318] width 66 height 28
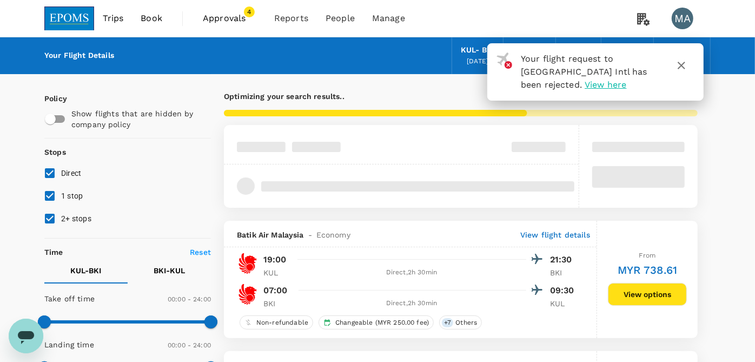
type input "760"
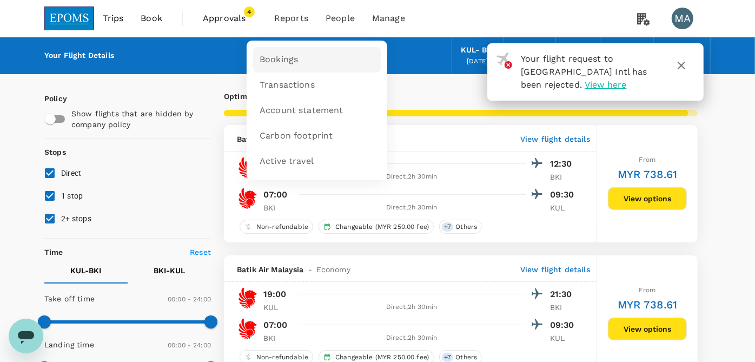
click at [290, 56] on span "Bookings" at bounding box center [279, 60] width 38 height 12
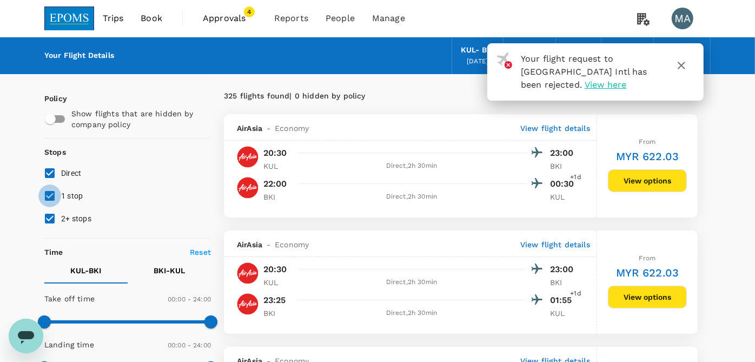
drag, startPoint x: 49, startPoint y: 193, endPoint x: 54, endPoint y: 223, distance: 30.8
click at [49, 195] on input "1 stop" at bounding box center [49, 195] width 23 height 23
checkbox input "false"
click at [54, 223] on input "2+ stops" at bounding box center [49, 218] width 23 height 23
checkbox input "false"
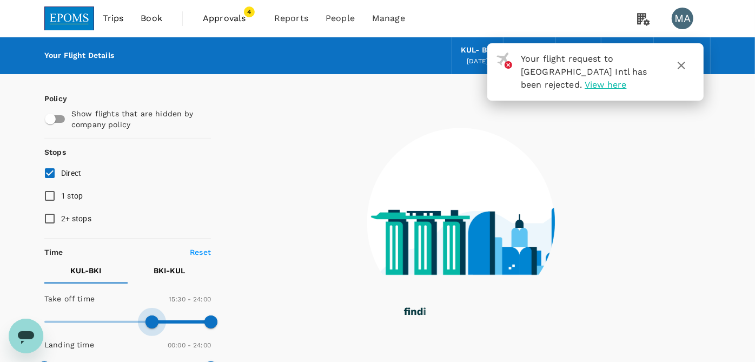
type input "900"
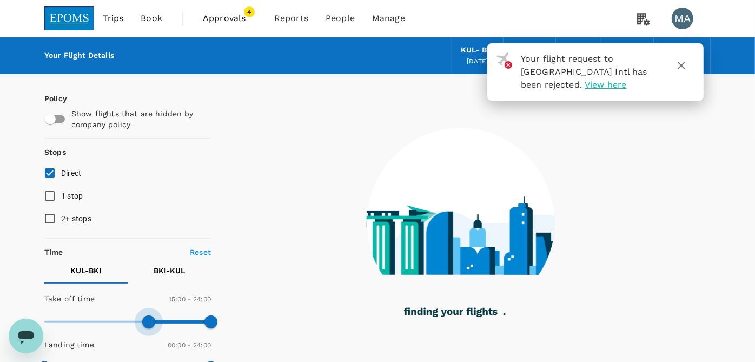
drag, startPoint x: 45, startPoint y: 321, endPoint x: 149, endPoint y: 314, distance: 104.7
click at [149, 315] on span at bounding box center [148, 321] width 13 height 13
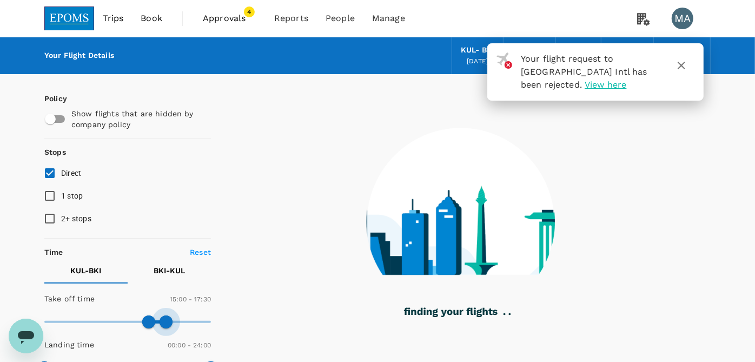
type input "1020"
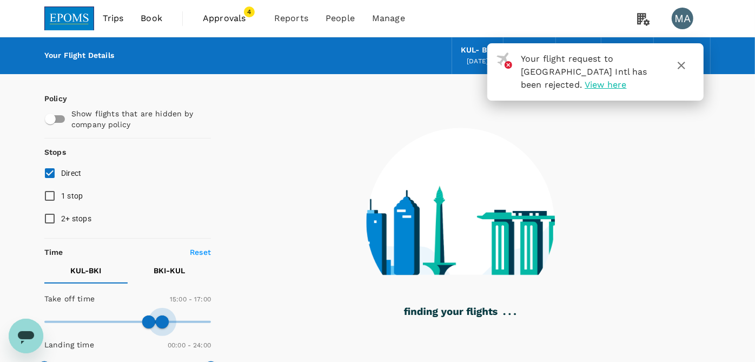
drag, startPoint x: 209, startPoint y: 323, endPoint x: 163, endPoint y: 322, distance: 46.5
click at [163, 322] on span at bounding box center [162, 321] width 13 height 13
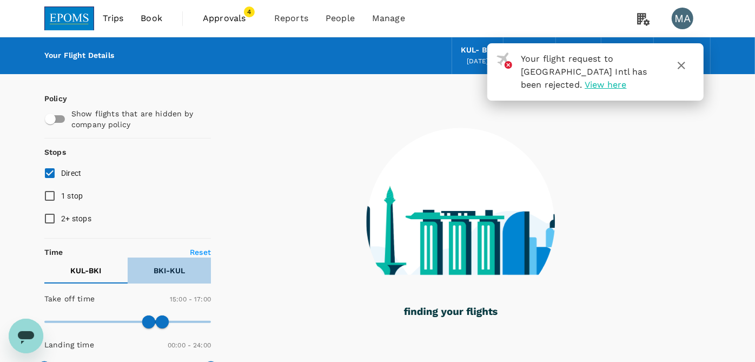
click at [164, 280] on button "BKI - KUL" at bounding box center [169, 271] width 83 height 26
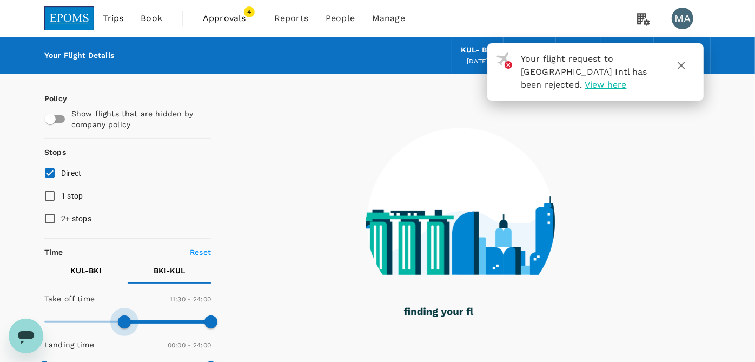
type input "720"
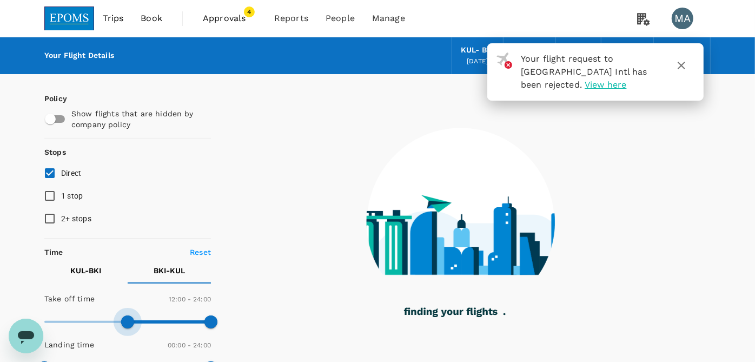
drag, startPoint x: 54, startPoint y: 316, endPoint x: 129, endPoint y: 315, distance: 75.2
click at [129, 315] on span at bounding box center [127, 321] width 13 height 13
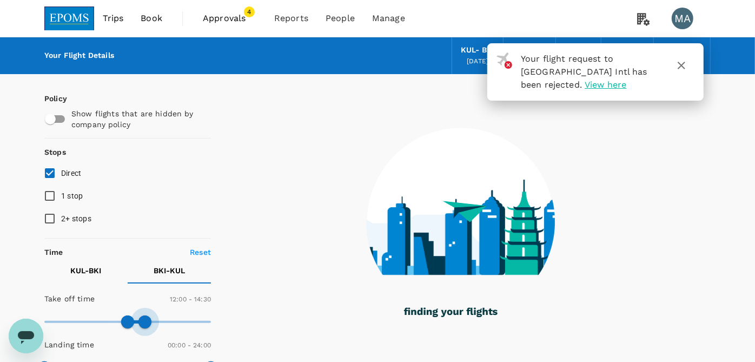
type input "840"
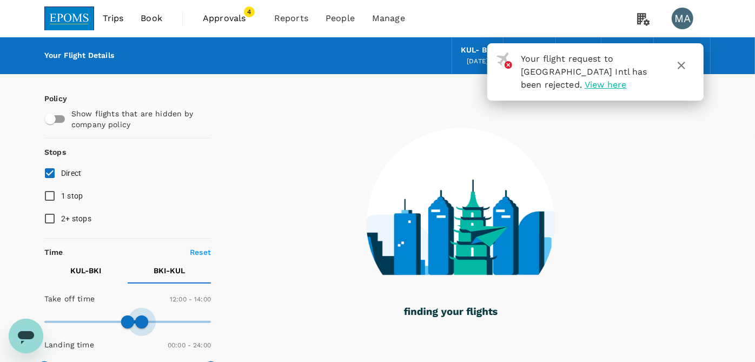
drag, startPoint x: 212, startPoint y: 322, endPoint x: 141, endPoint y: 319, distance: 71.5
click at [141, 319] on span at bounding box center [141, 321] width 13 height 13
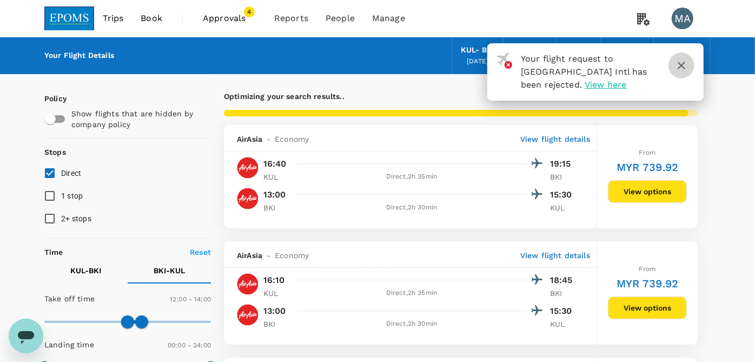
click at [682, 62] on icon "button" at bounding box center [681, 65] width 13 height 13
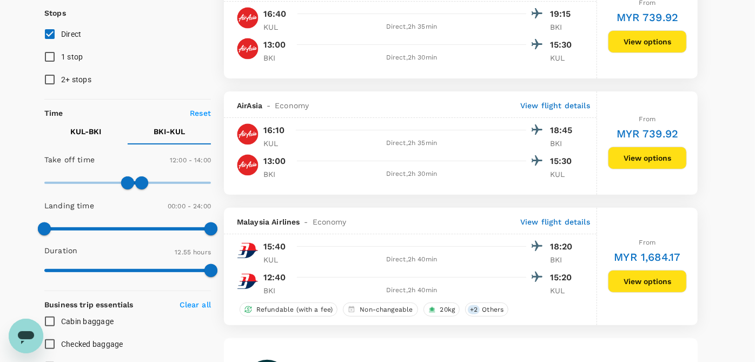
scroll to position [120, 0]
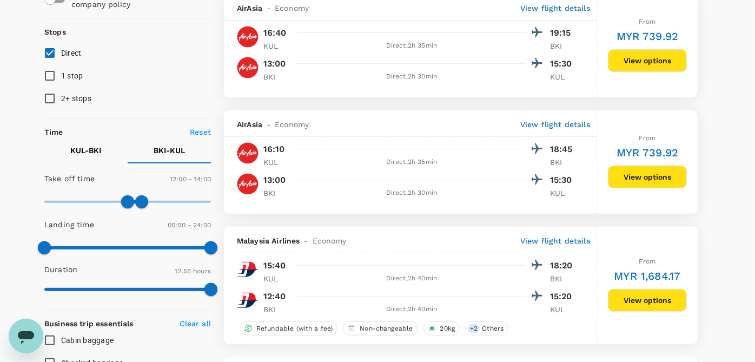
click at [629, 298] on button "View options" at bounding box center [647, 300] width 79 height 23
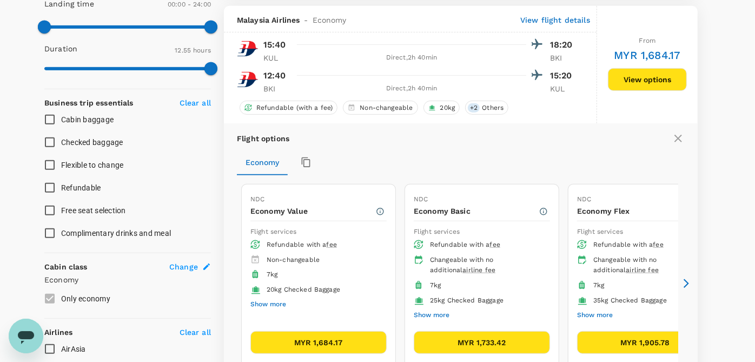
scroll to position [347, 0]
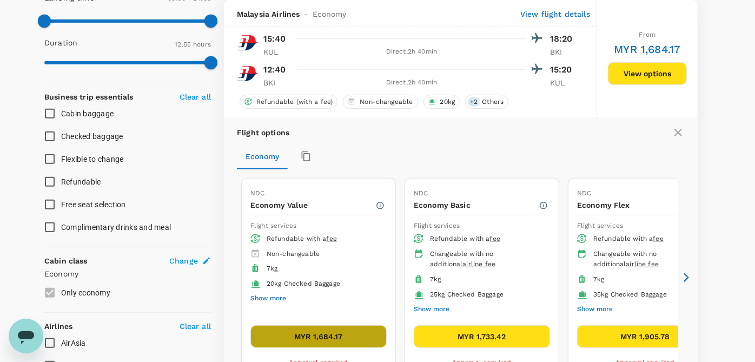
click at [360, 338] on button "MYR 1,684.17" at bounding box center [318, 336] width 136 height 23
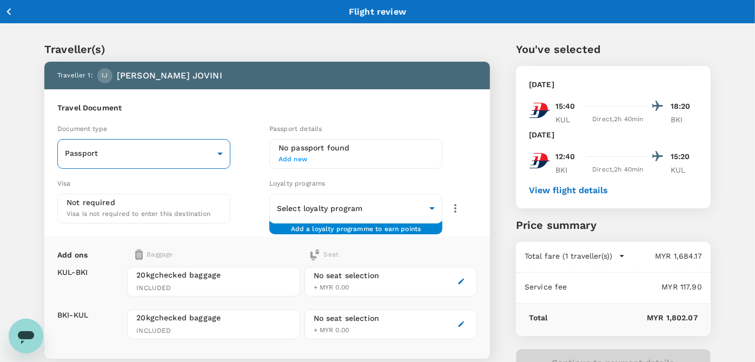
click at [178, 159] on body "Back to flight results Flight review Traveller(s) Traveller 1 : IJ ISKANDAR TON…" at bounding box center [377, 248] width 755 height 496
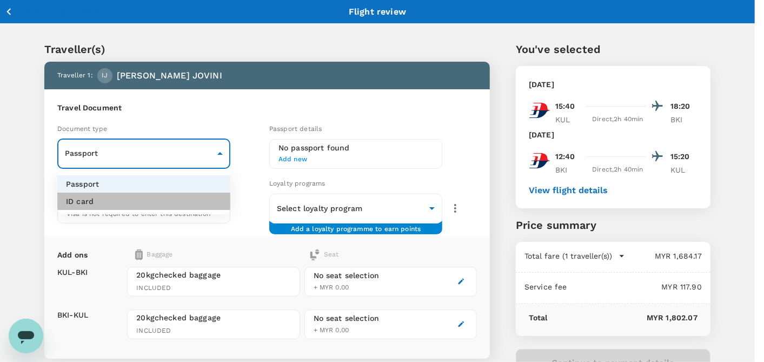
click at [151, 201] on li "ID card" at bounding box center [143, 201] width 173 height 17
type input "Id card"
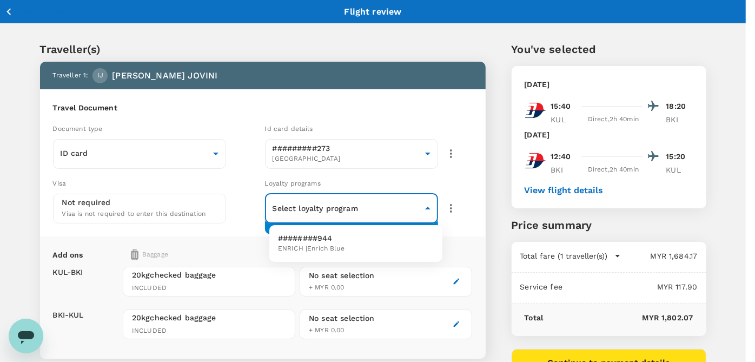
click at [313, 208] on body "Back to flight results Flight review Traveller(s) Traveller 1 : IJ ISKANDAR TON…" at bounding box center [377, 248] width 755 height 496
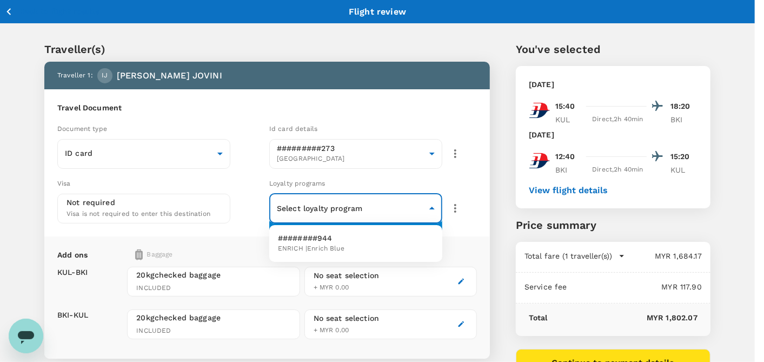
click at [325, 254] on span "ENRICH | Enrich Blue" at bounding box center [311, 248] width 67 height 11
type input "afce66a6-5081-4992-8ec0-49f3b2766238"
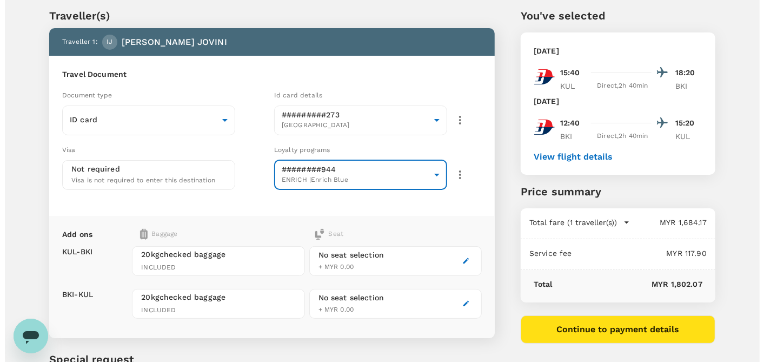
scroll to position [60, 0]
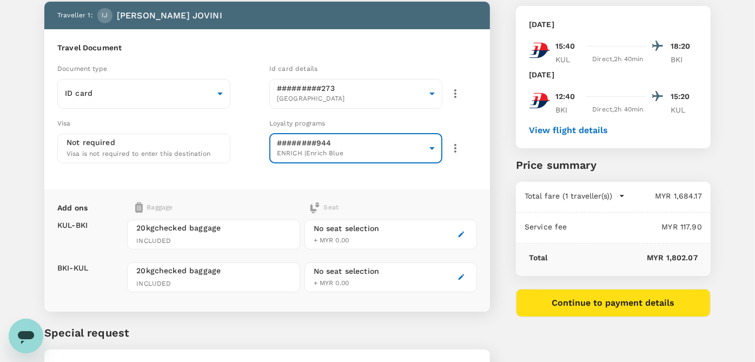
click at [569, 298] on button "Continue to payment details" at bounding box center [613, 303] width 195 height 28
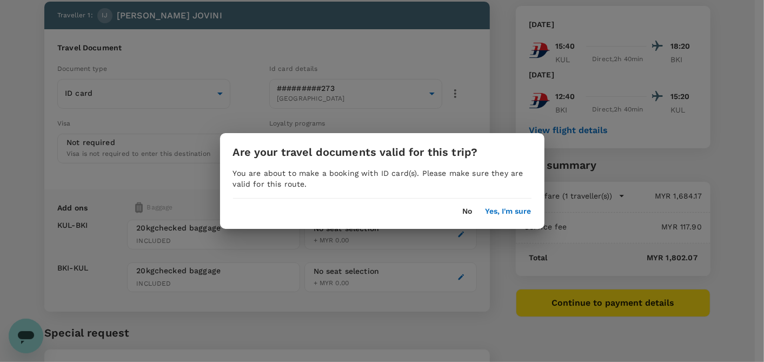
click at [494, 212] on button "Yes, I'm sure" at bounding box center [509, 211] width 46 height 9
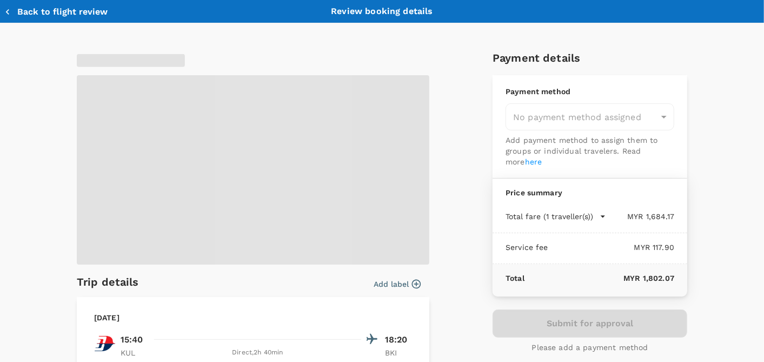
type input "9ea61a02-274a-4f65-9d5b-ca51ac7b2cfc"
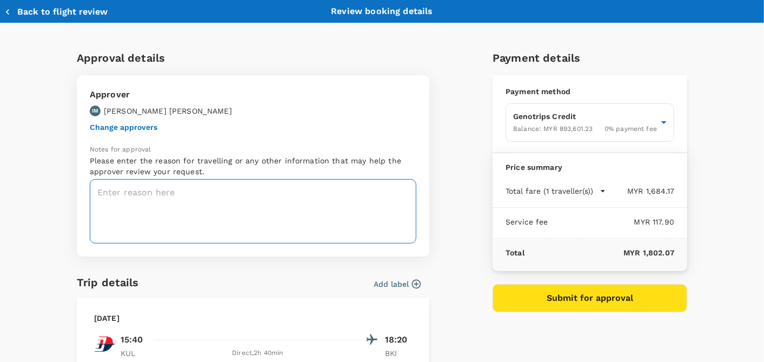
click at [241, 209] on textarea at bounding box center [253, 211] width 327 height 64
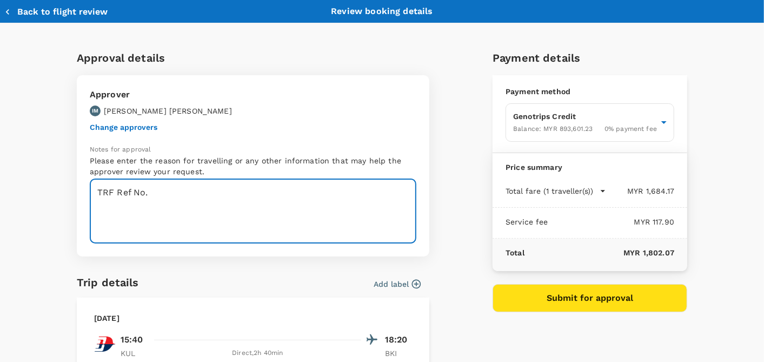
paste textarea "CRT000000017532"
click at [119, 206] on textarea "TRF Ref No. CRT000000017532" at bounding box center [253, 211] width 327 height 64
type textarea "TRF Ref No. CRT000000017532"
click at [550, 288] on button "Submit for approval" at bounding box center [590, 298] width 195 height 28
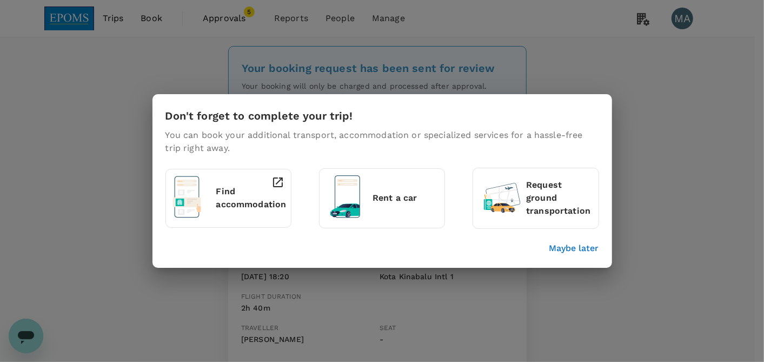
click at [575, 246] on p "Maybe later" at bounding box center [575, 248] width 50 height 13
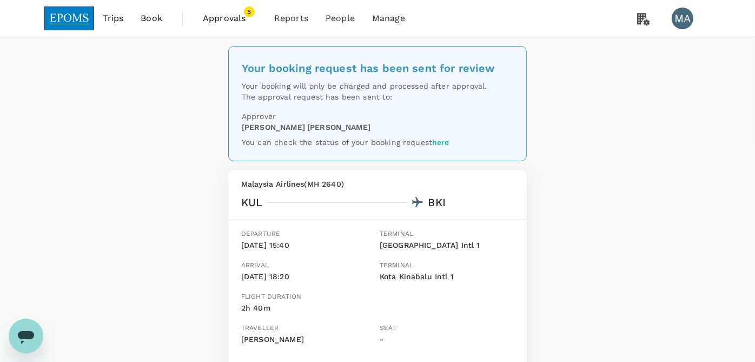
click at [233, 16] on span "Approvals" at bounding box center [230, 18] width 54 height 13
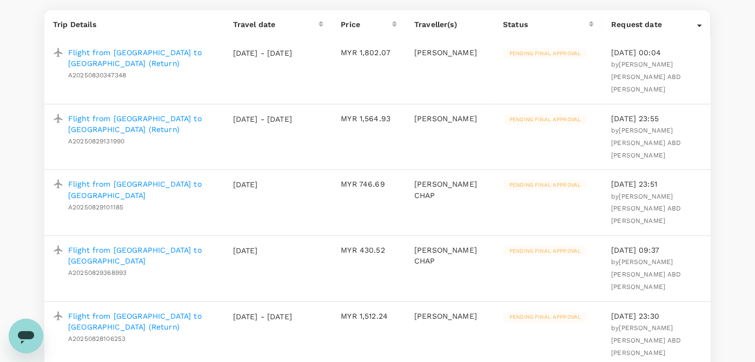
scroll to position [120, 0]
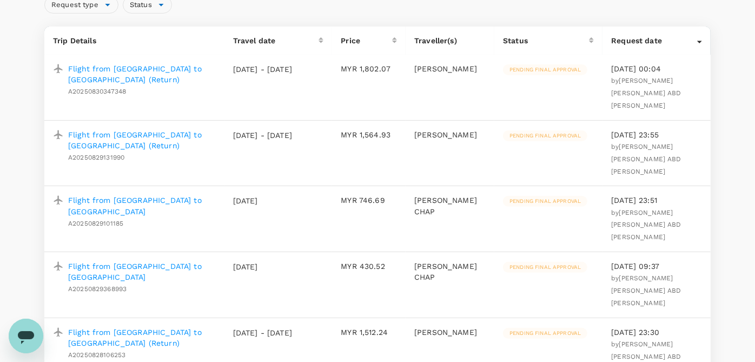
click at [141, 72] on p "Flight from [GEOGRAPHIC_DATA] to [GEOGRAPHIC_DATA] (Return)" at bounding box center [142, 74] width 148 height 22
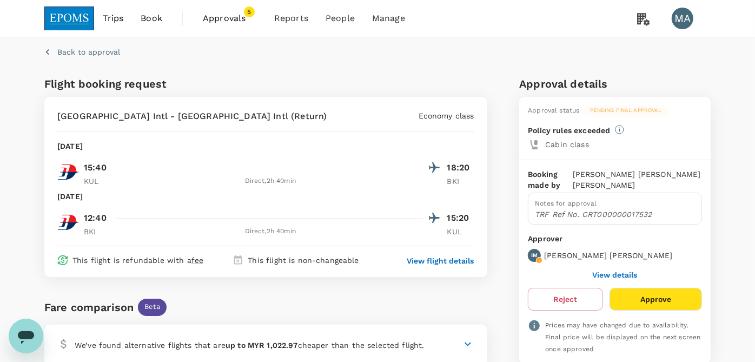
click at [211, 15] on span "Approvals" at bounding box center [230, 18] width 54 height 13
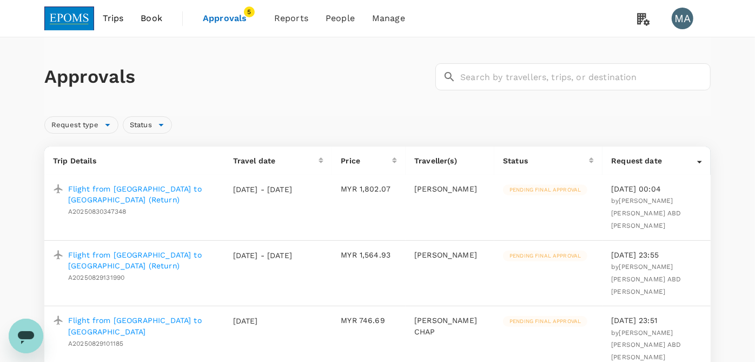
click at [121, 252] on p "Flight from [GEOGRAPHIC_DATA] to [GEOGRAPHIC_DATA] (Return)" at bounding box center [142, 260] width 148 height 22
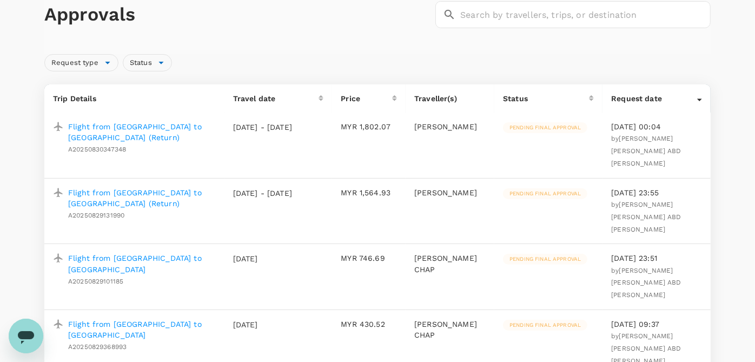
scroll to position [120, 0]
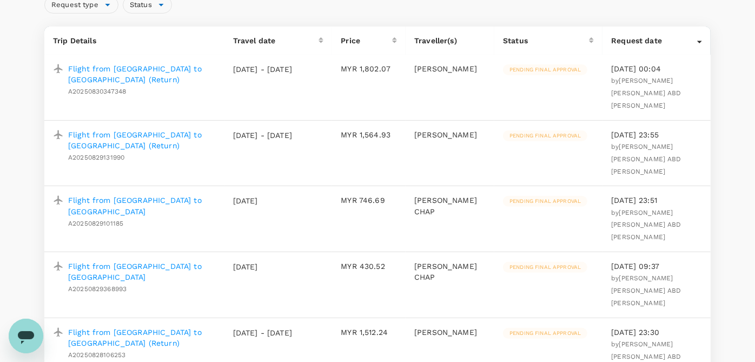
click at [147, 195] on p "Flight from [GEOGRAPHIC_DATA] to [GEOGRAPHIC_DATA]" at bounding box center [142, 206] width 148 height 22
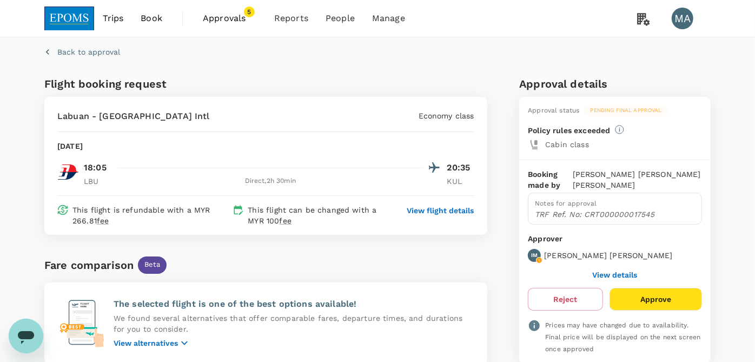
click at [239, 22] on span "Approvals" at bounding box center [230, 18] width 54 height 13
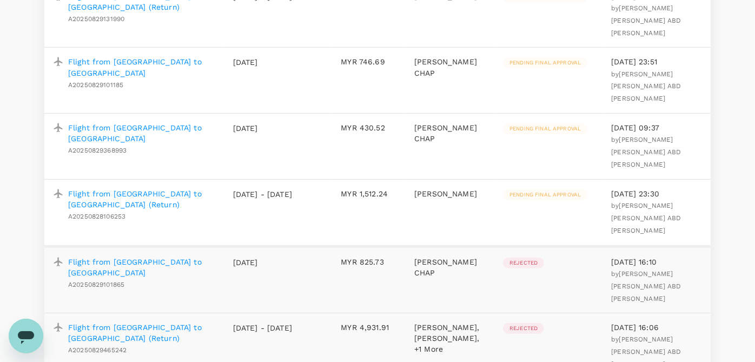
scroll to position [240, 0]
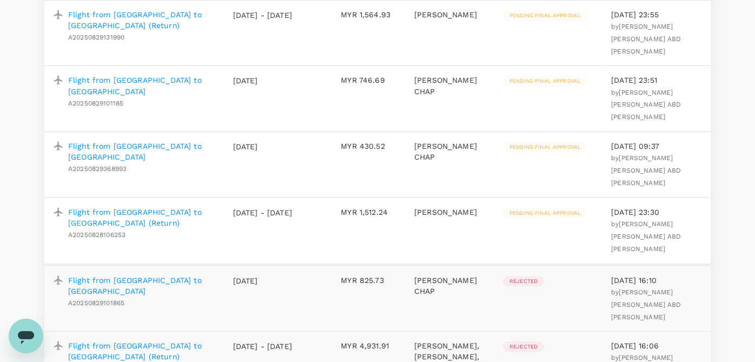
click at [125, 207] on p "Flight from [GEOGRAPHIC_DATA] to [GEOGRAPHIC_DATA] (Return)" at bounding box center [142, 218] width 148 height 22
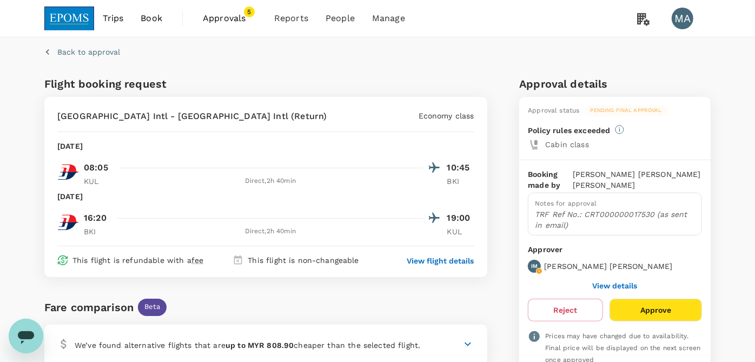
click at [241, 19] on span "Approvals" at bounding box center [230, 18] width 54 height 13
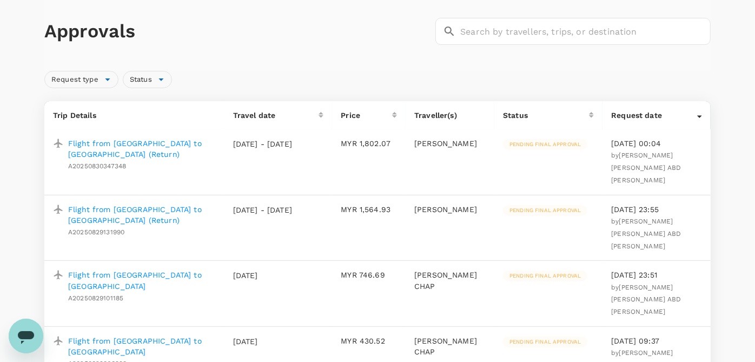
scroll to position [120, 0]
